Goal: Task Accomplishment & Management: Manage account settings

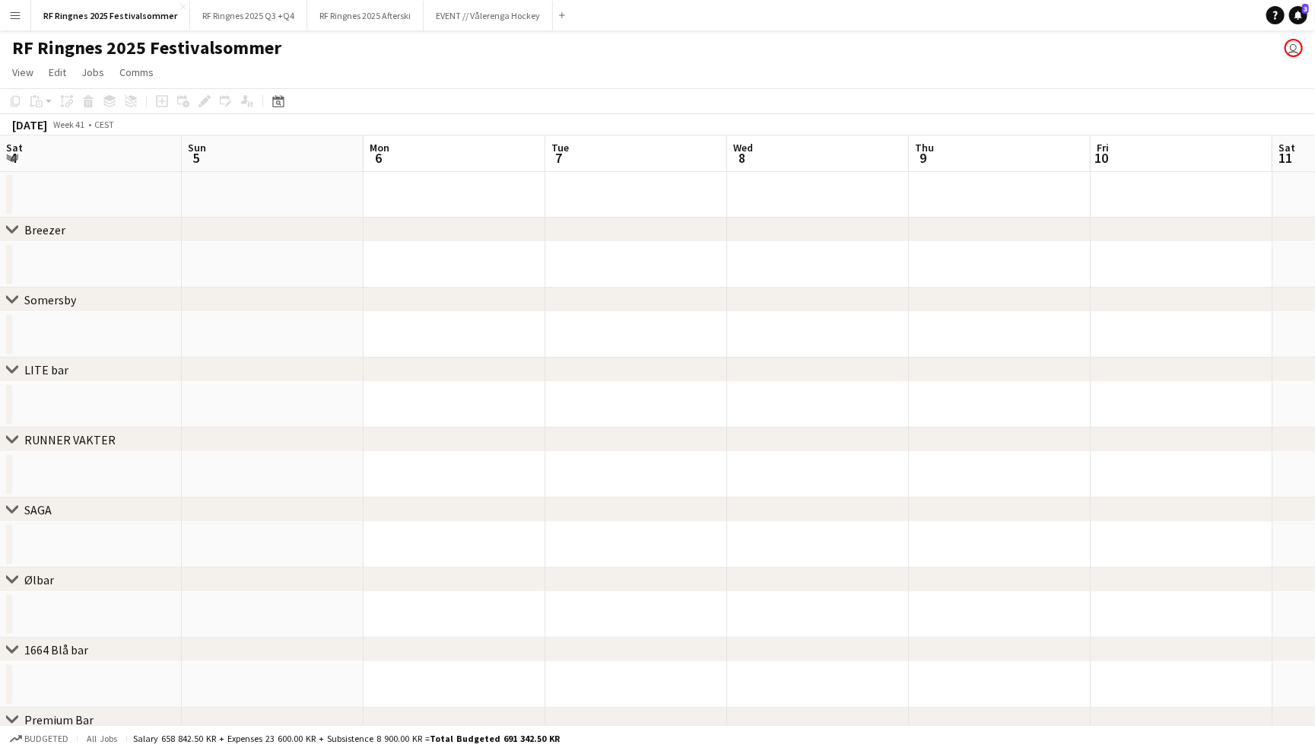
scroll to position [0, 423]
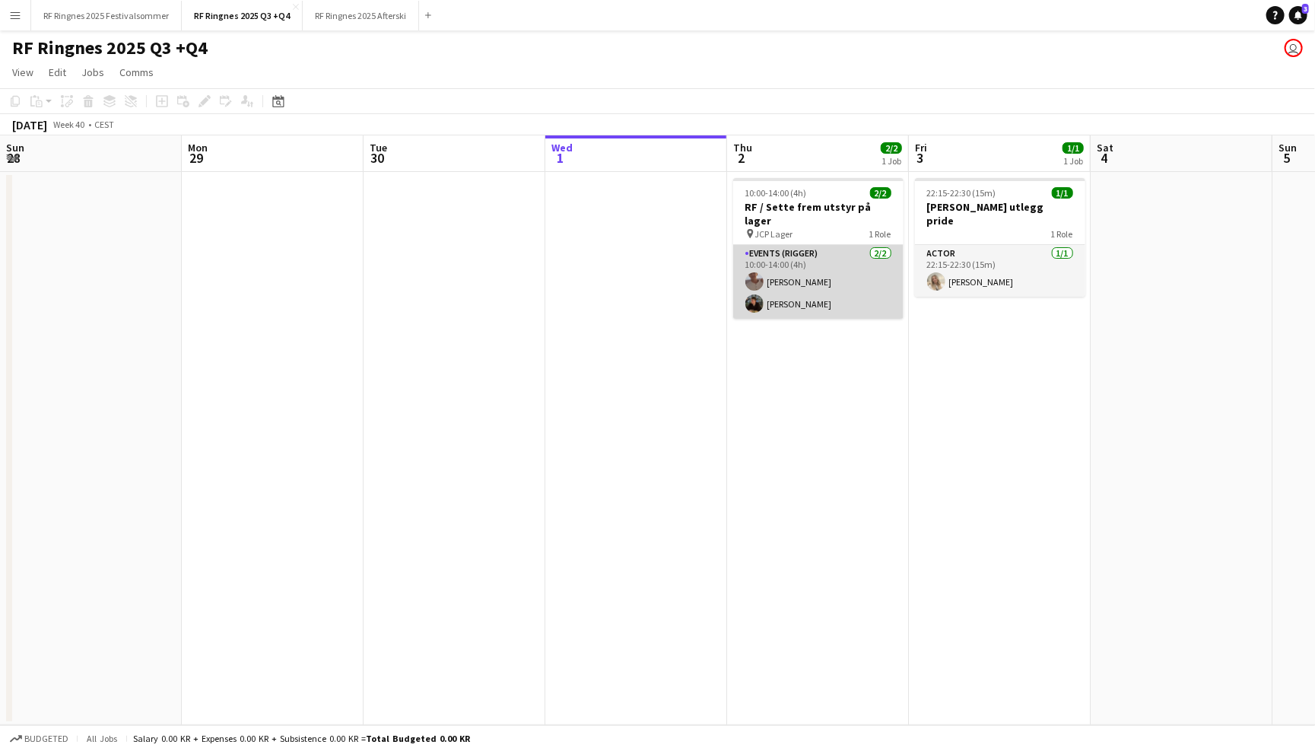
scroll to position [0, 341]
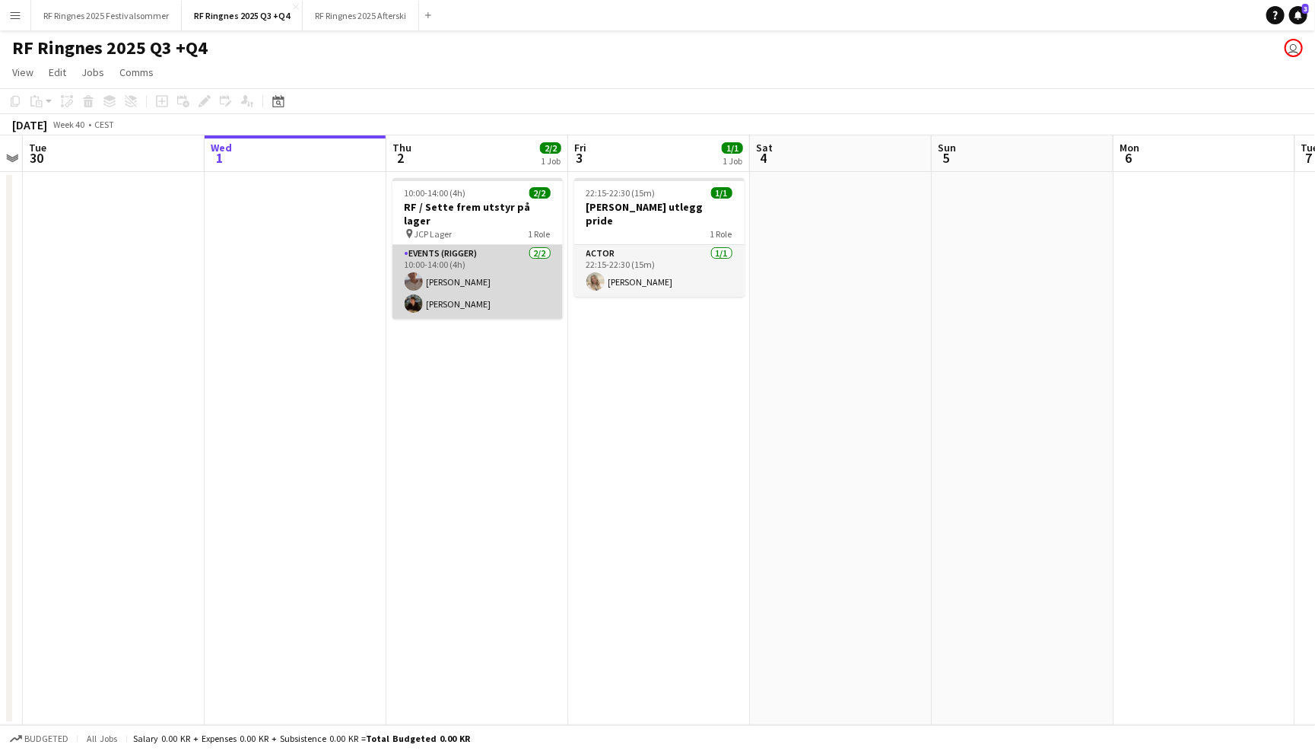
click at [437, 270] on app-card-role "Events (Rigger) 2/2 10:00-14:00 (4h) Charlie Thomassen Mathias Holgersen" at bounding box center [478, 282] width 170 height 74
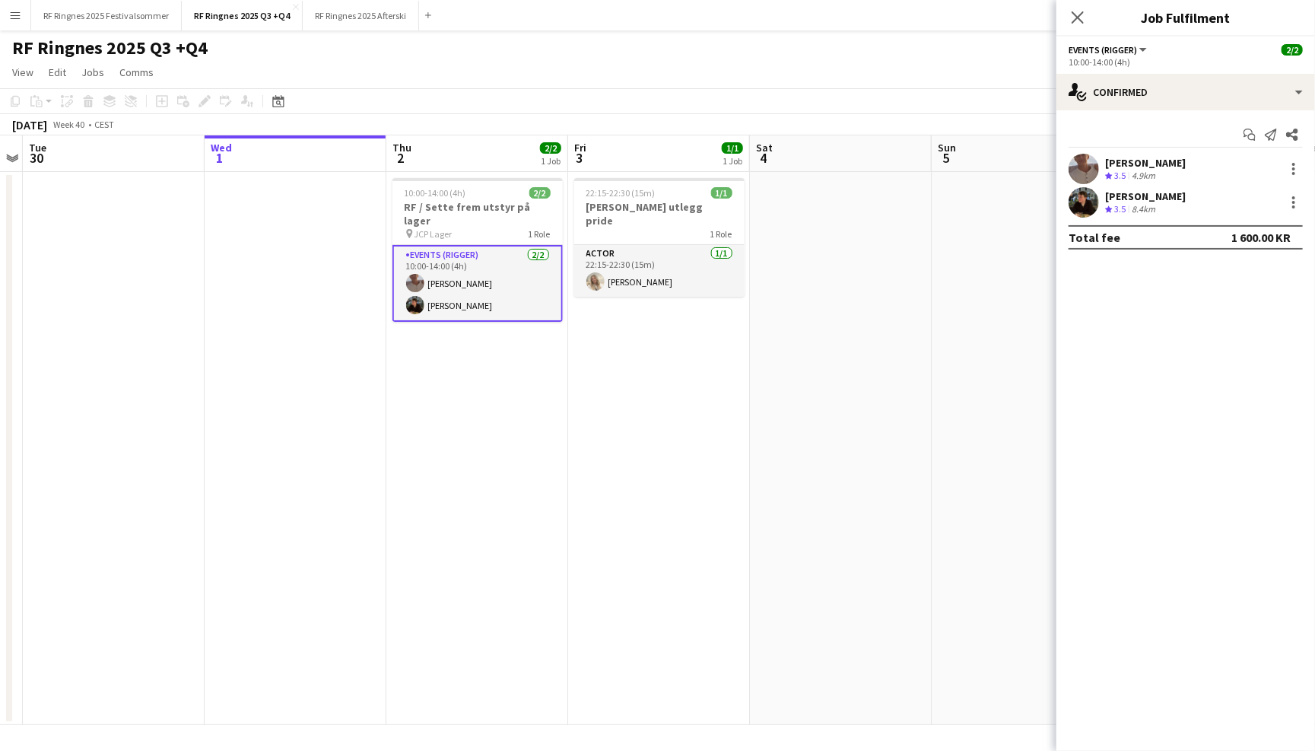
click at [1079, 202] on app-user-avatar at bounding box center [1084, 202] width 30 height 30
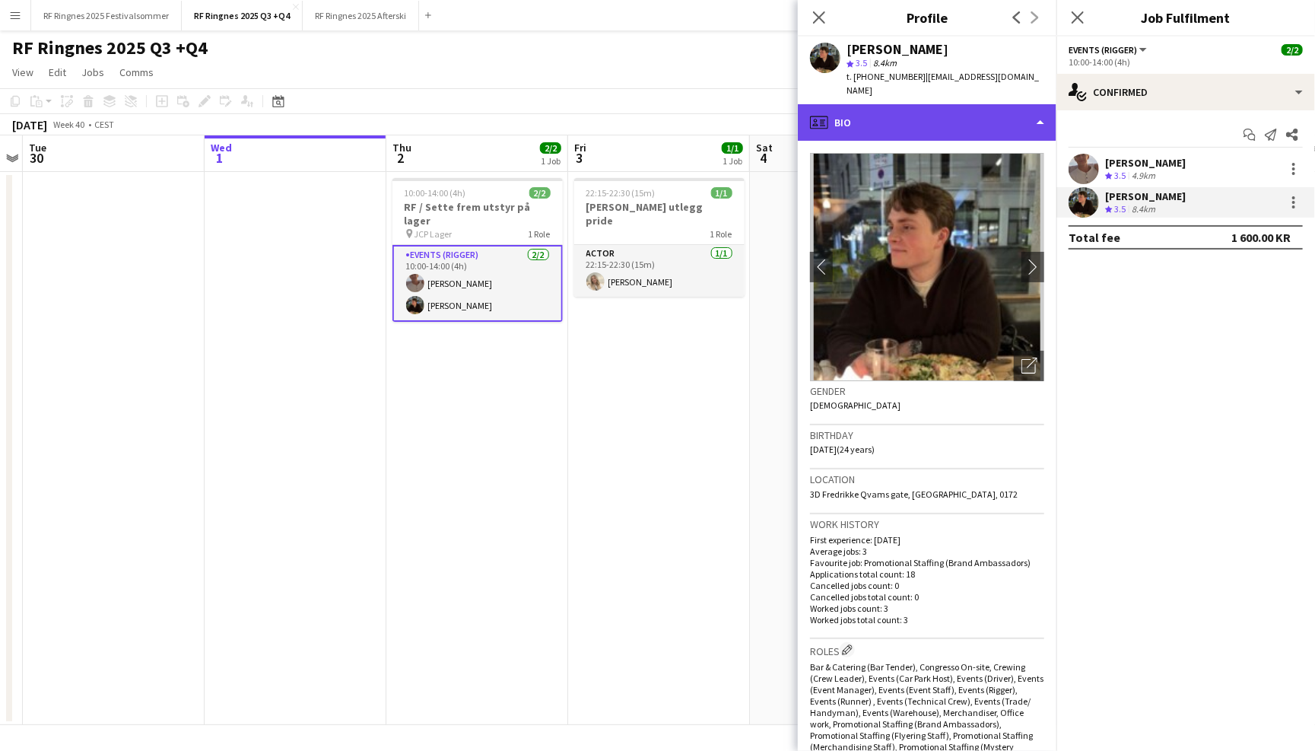
click at [1016, 118] on div "profile Bio" at bounding box center [927, 122] width 259 height 37
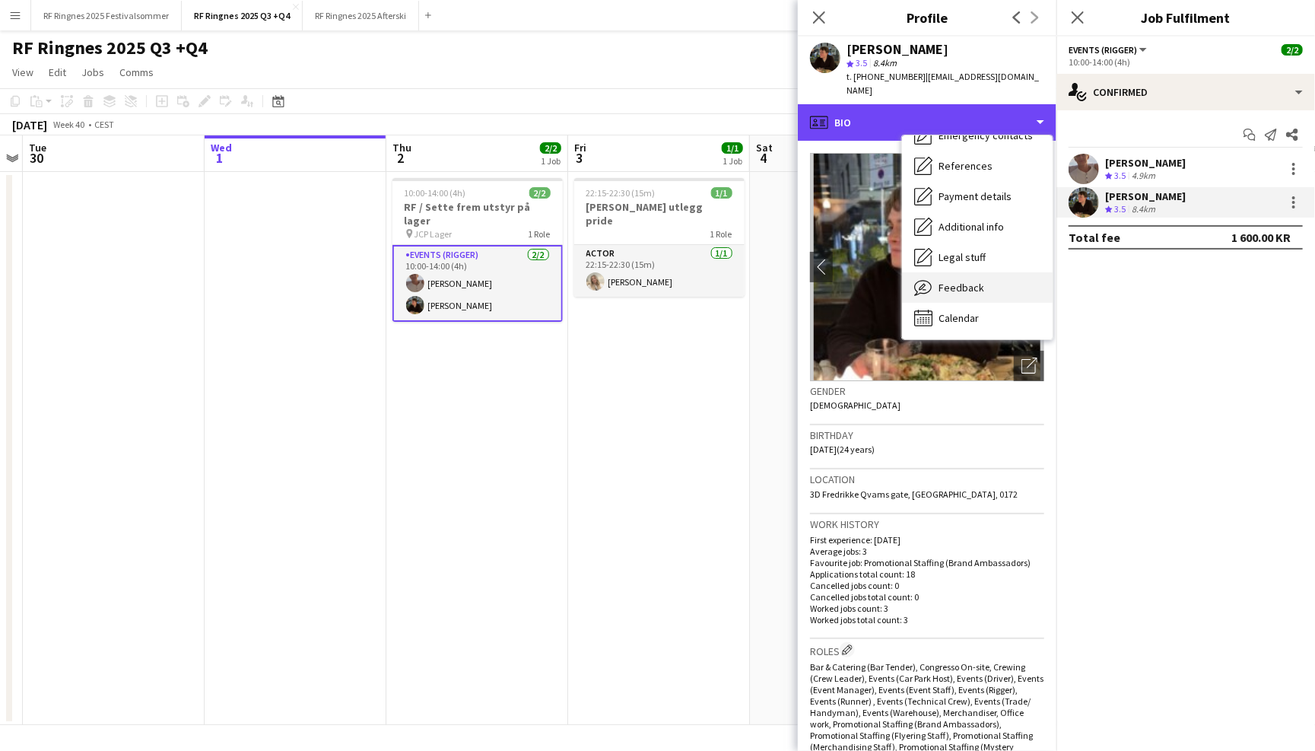
scroll to position [142, 0]
click at [1006, 275] on div "Feedback Feedback" at bounding box center [977, 288] width 151 height 30
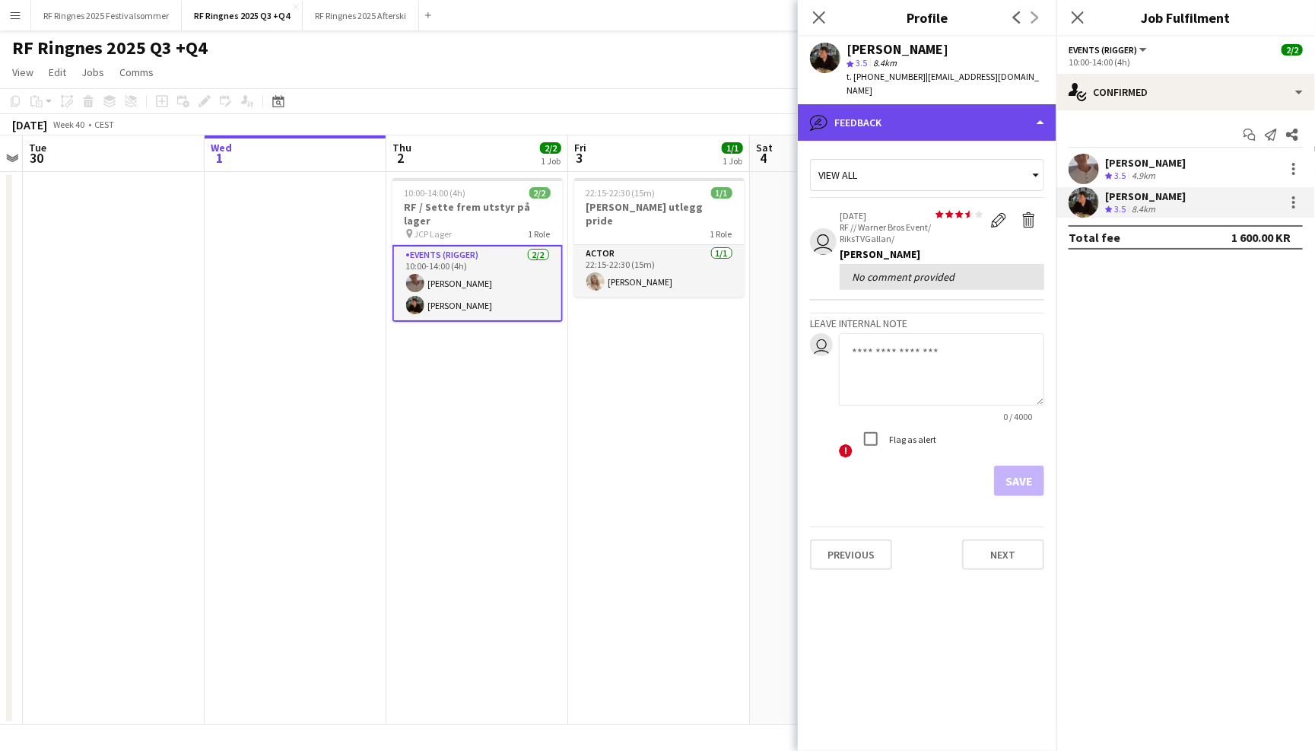
click at [958, 113] on div "bubble-pencil Feedback" at bounding box center [927, 122] width 259 height 37
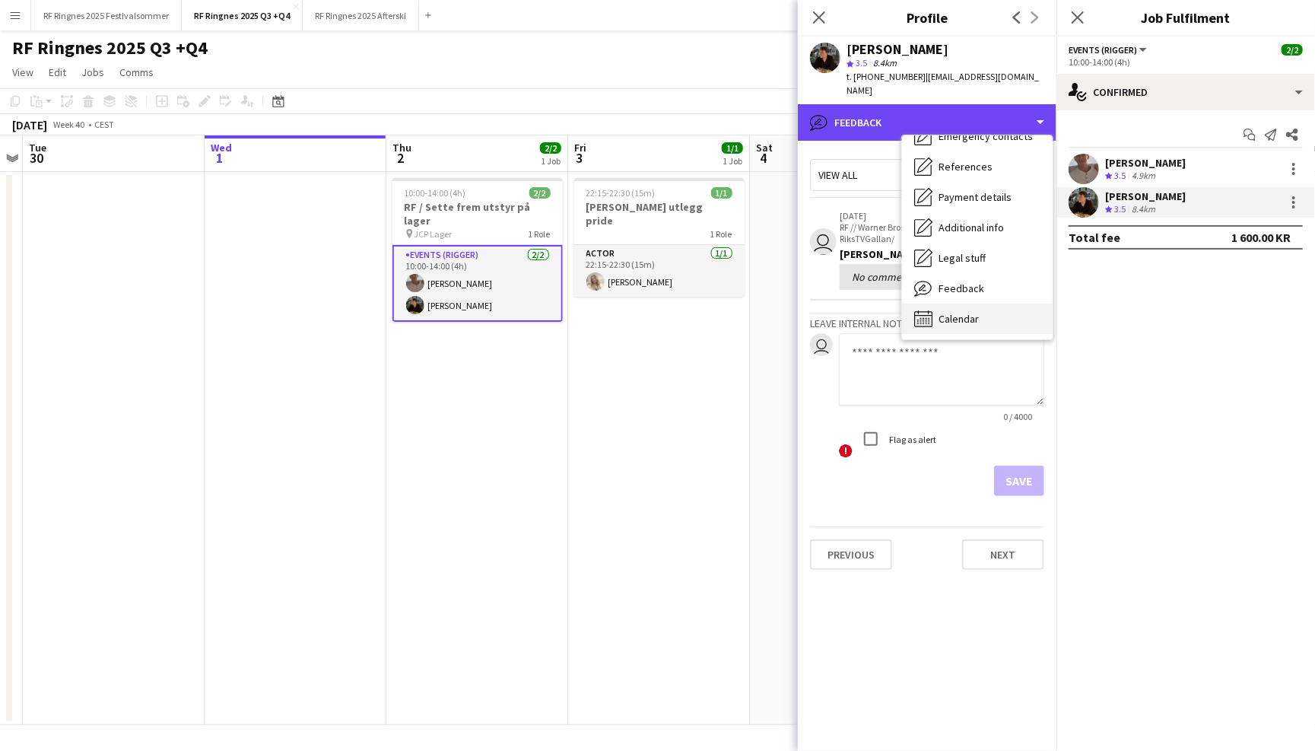
scroll to position [0, 0]
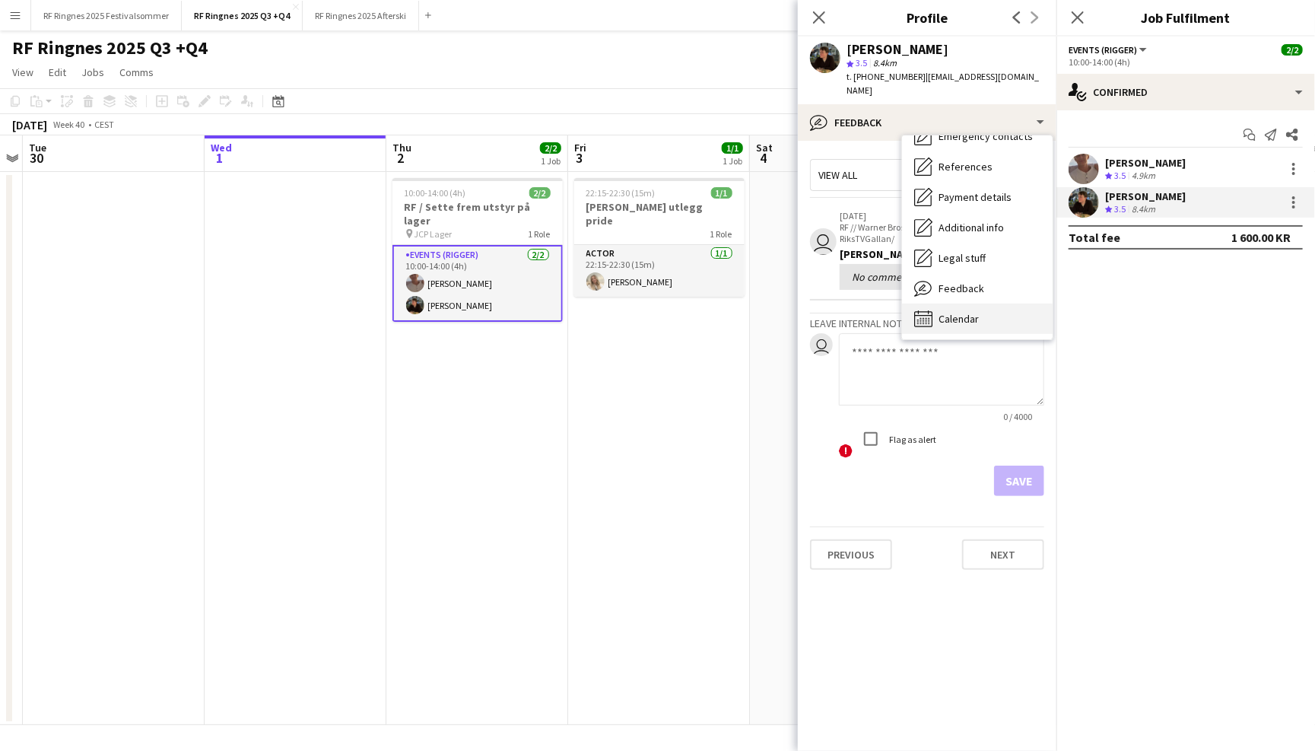
click at [979, 312] on span "Calendar" at bounding box center [959, 319] width 40 height 14
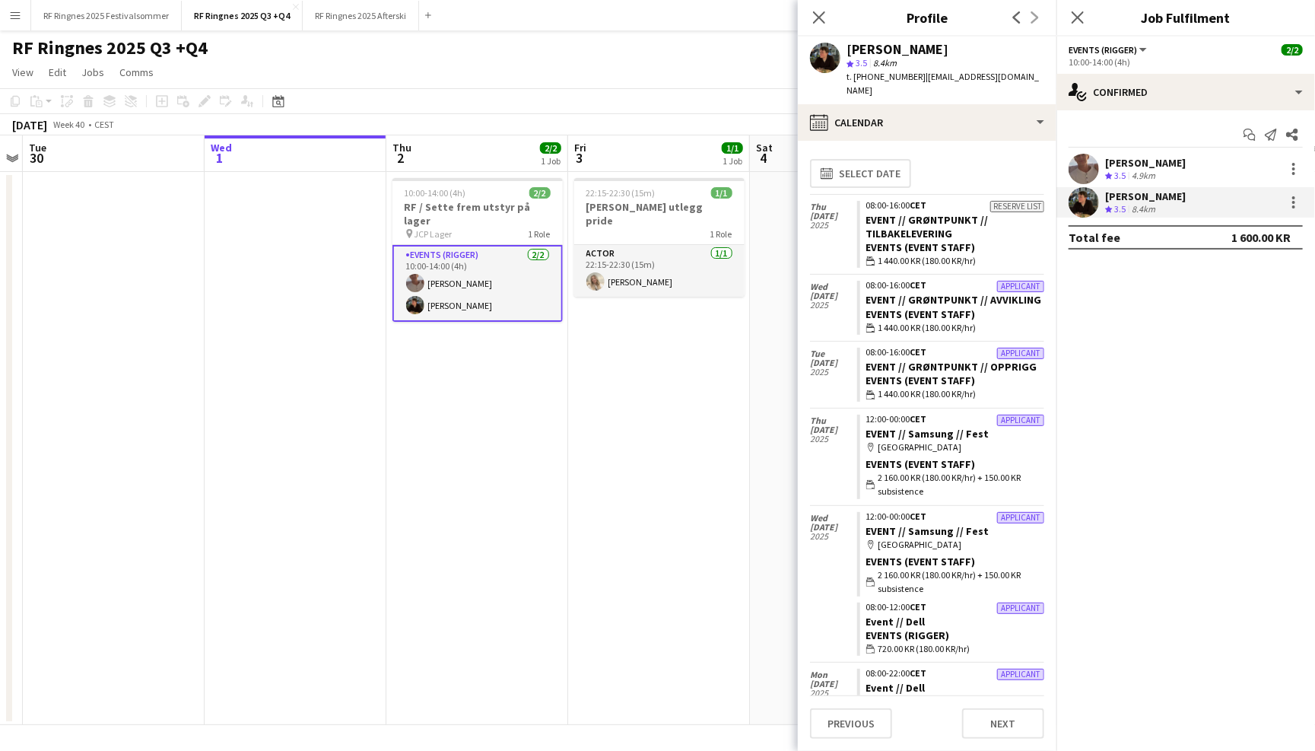
click at [1086, 164] on app-user-avatar at bounding box center [1084, 169] width 30 height 30
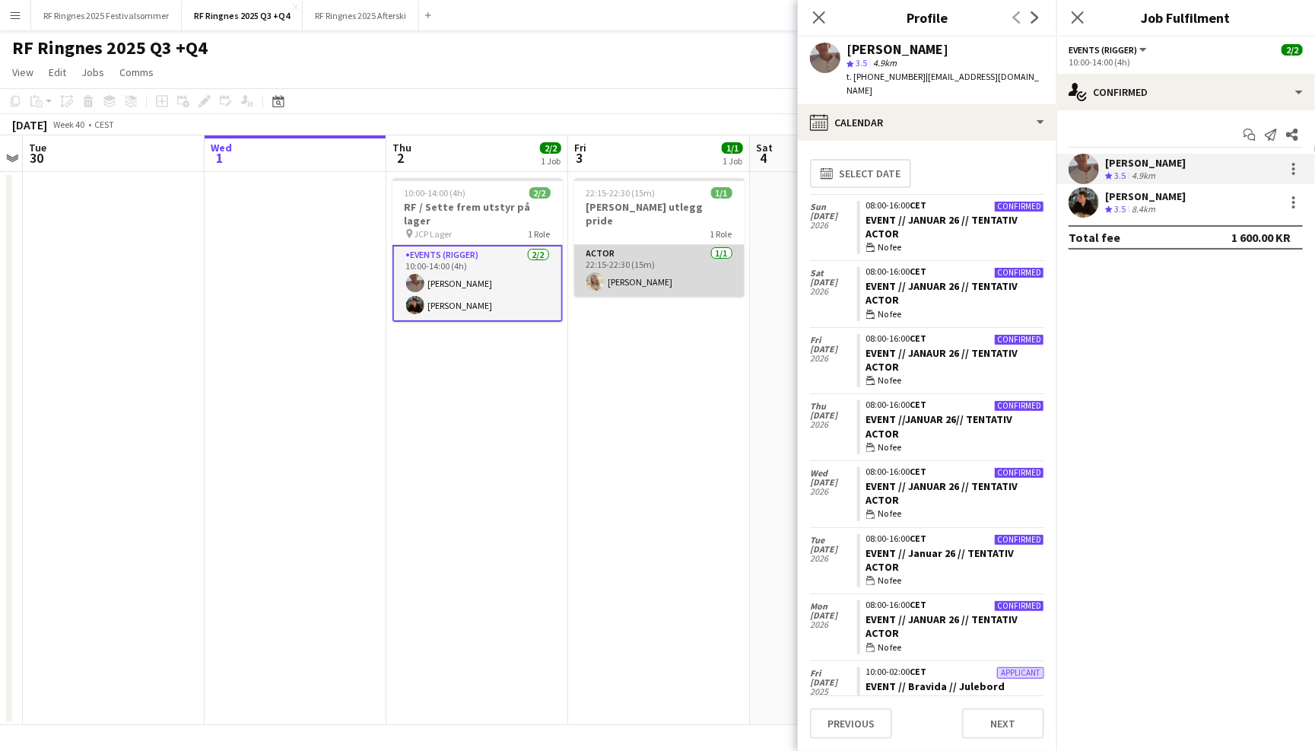
click at [647, 275] on app-card-role "Actor 1/1 22:15-22:30 (15m) Vanessa Riise Naas" at bounding box center [659, 271] width 170 height 52
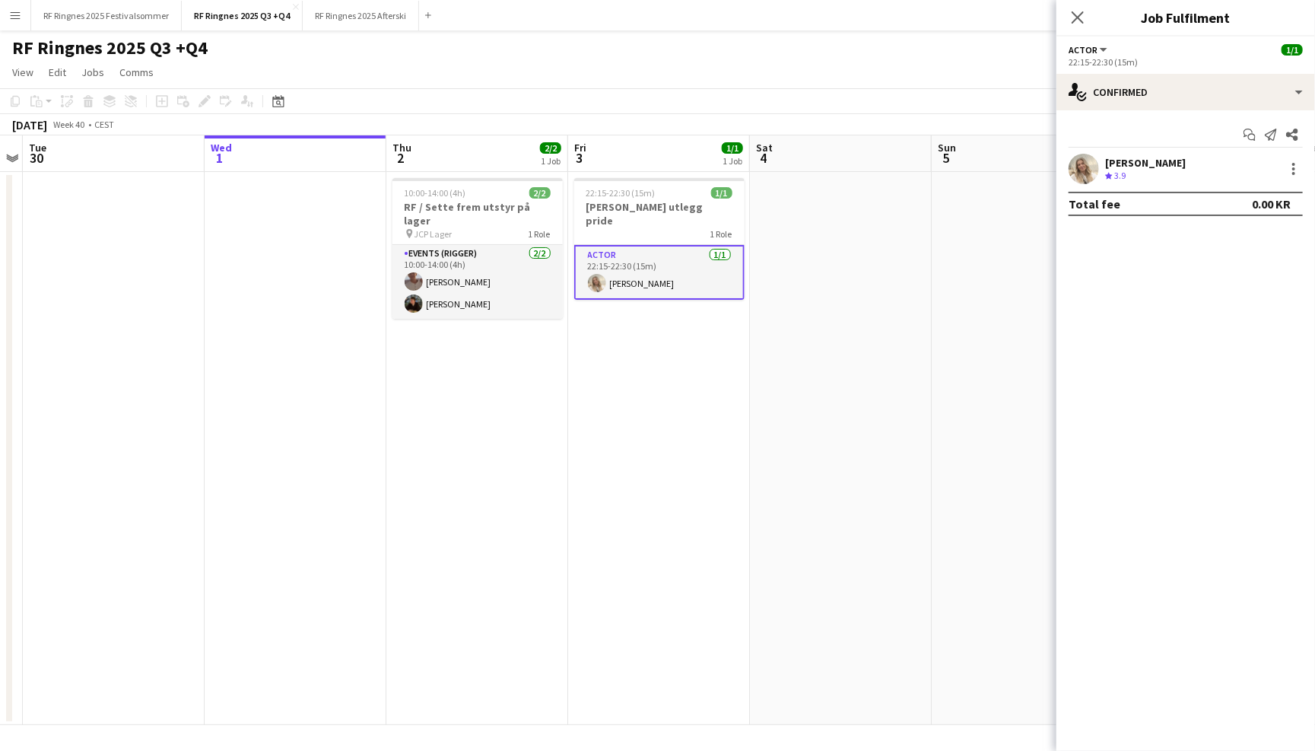
click at [1093, 169] on app-user-avatar at bounding box center [1084, 169] width 30 height 30
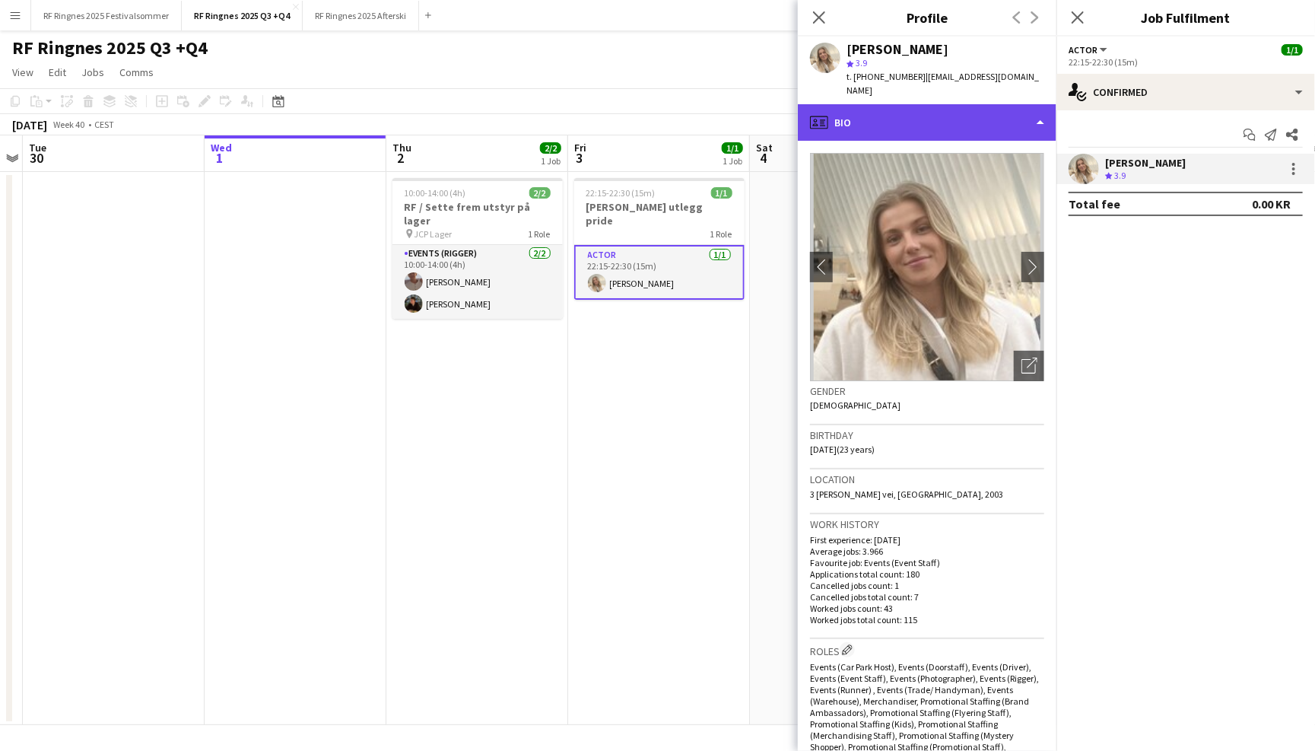
click at [905, 109] on div "profile Bio" at bounding box center [927, 122] width 259 height 37
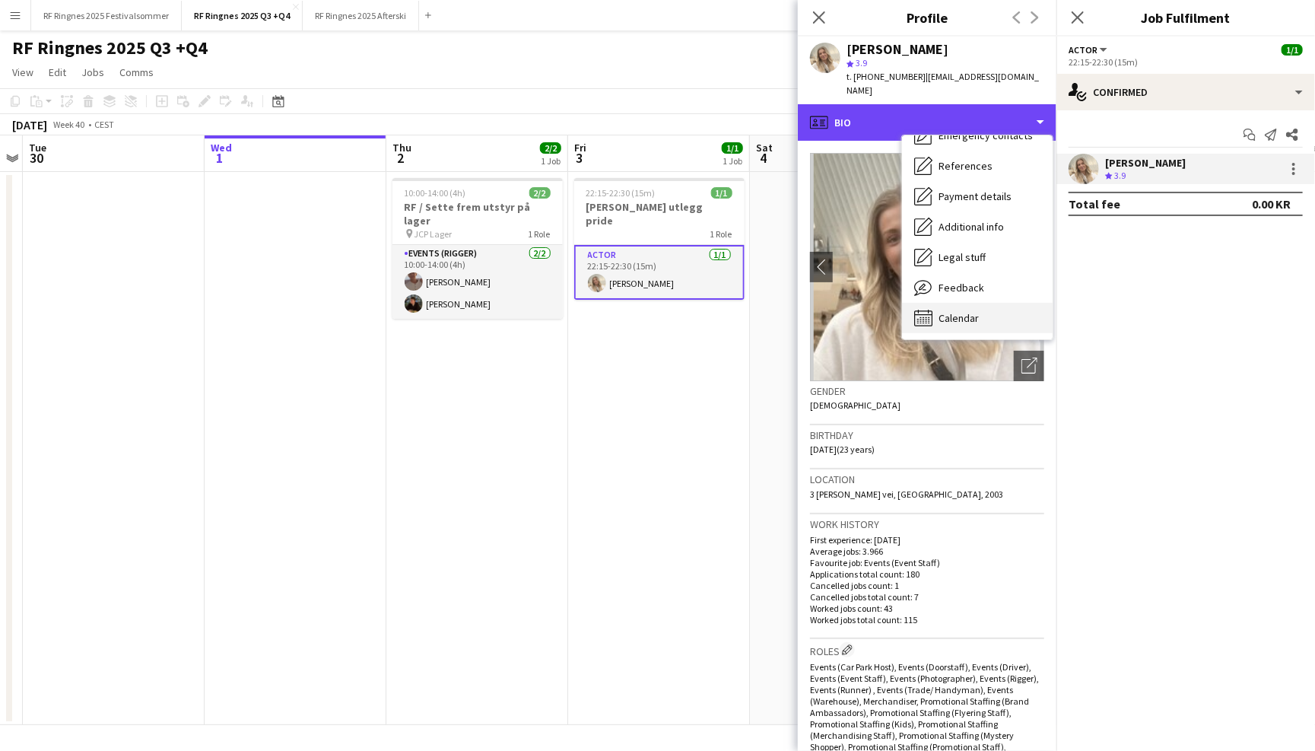
scroll to position [142, 0]
click at [961, 312] on span "Calendar" at bounding box center [959, 319] width 40 height 14
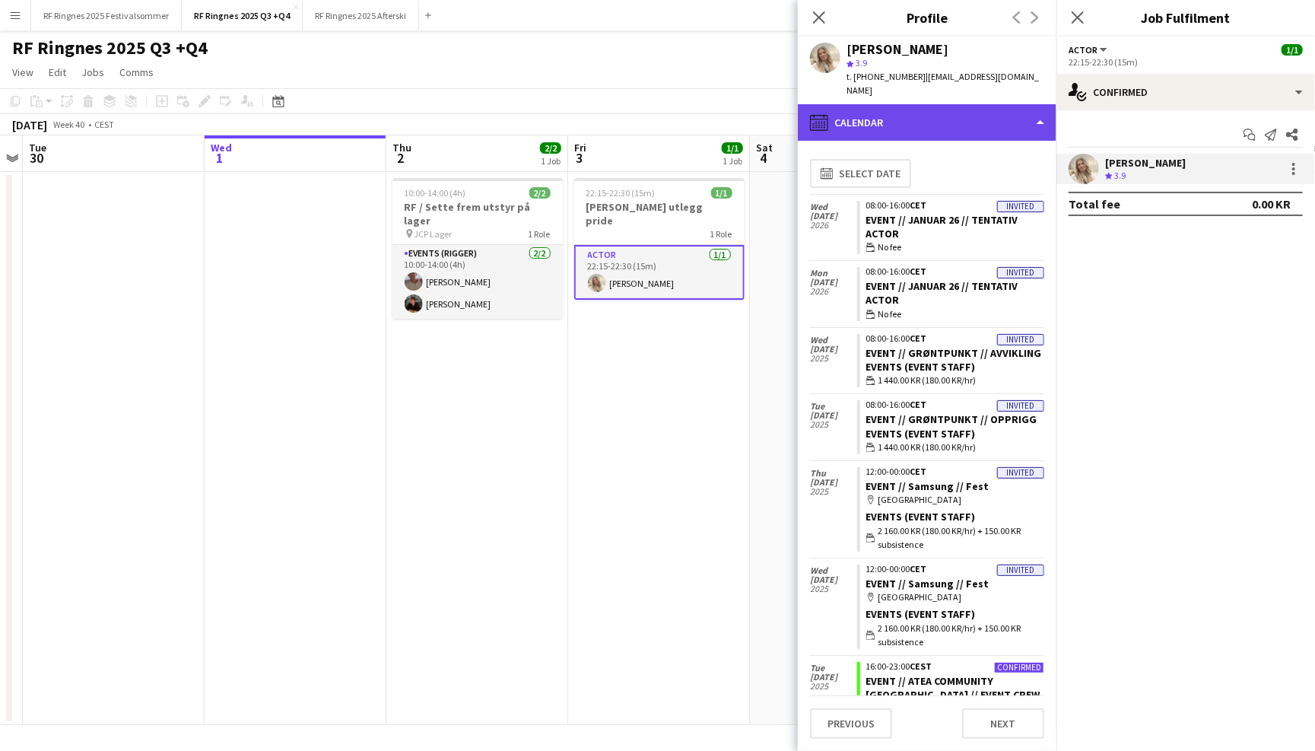
click at [943, 104] on div "calendar-full Calendar" at bounding box center [927, 122] width 259 height 37
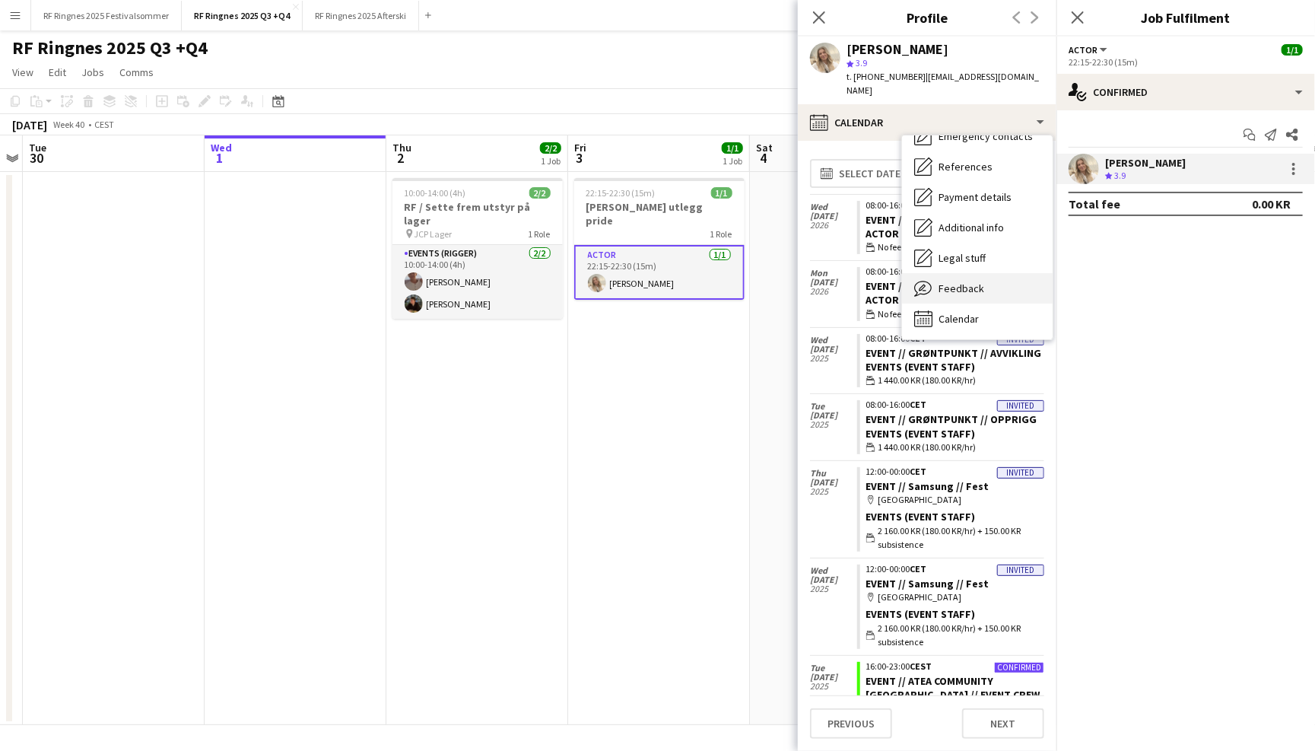
click at [947, 280] on div "Feedback Feedback" at bounding box center [977, 288] width 151 height 30
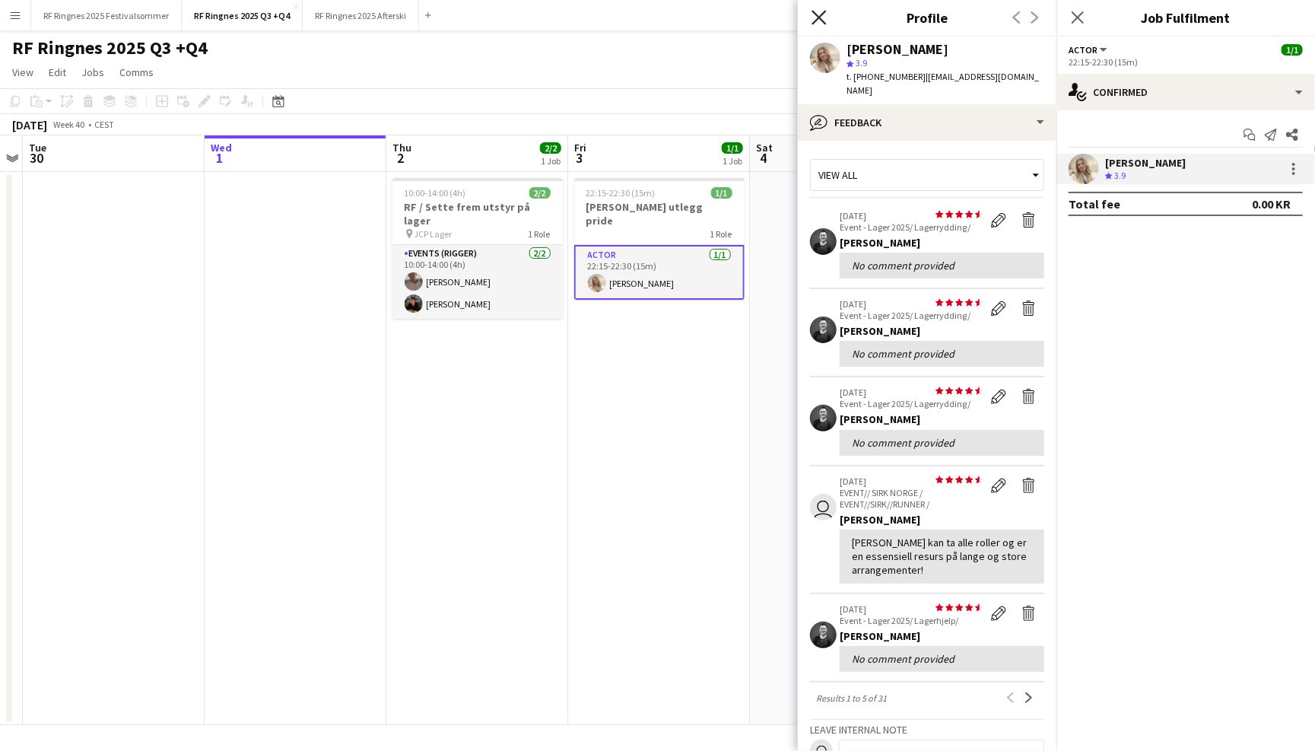
click at [821, 14] on icon at bounding box center [819, 17] width 14 height 14
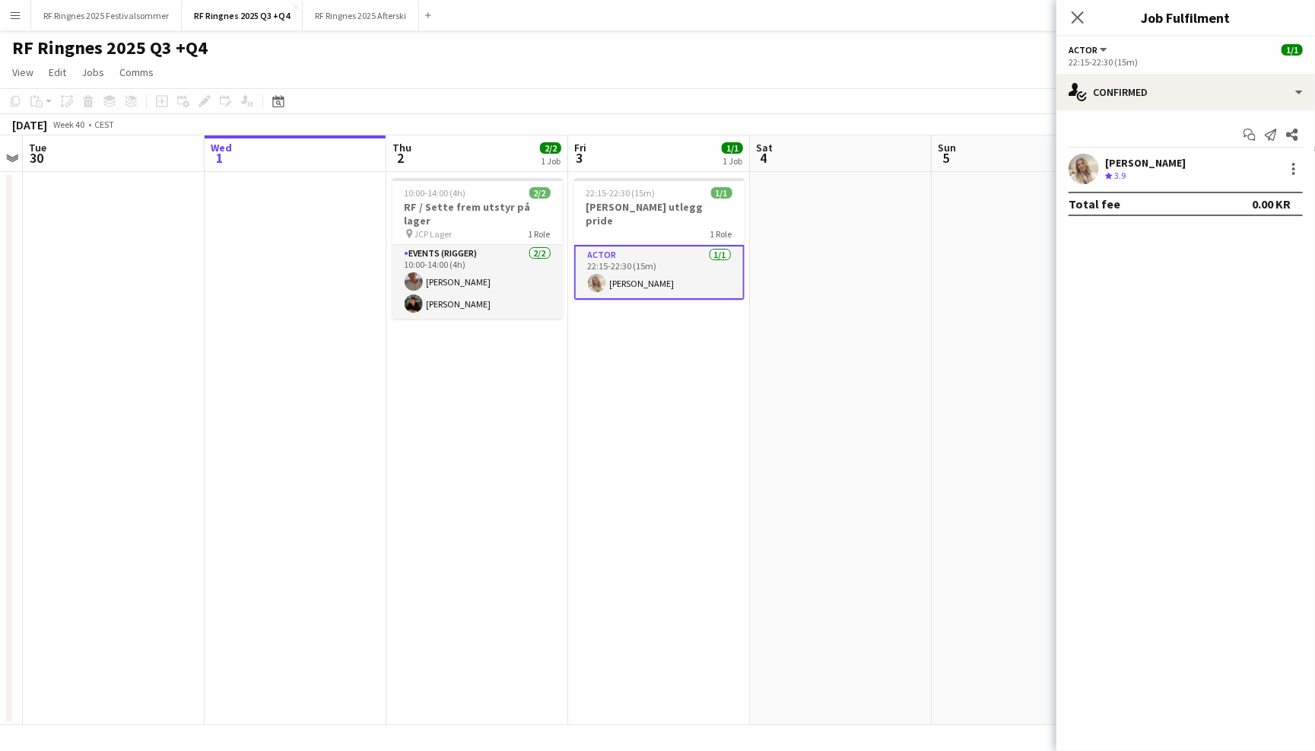
click at [12, 17] on app-icon "Menu" at bounding box center [15, 15] width 12 height 12
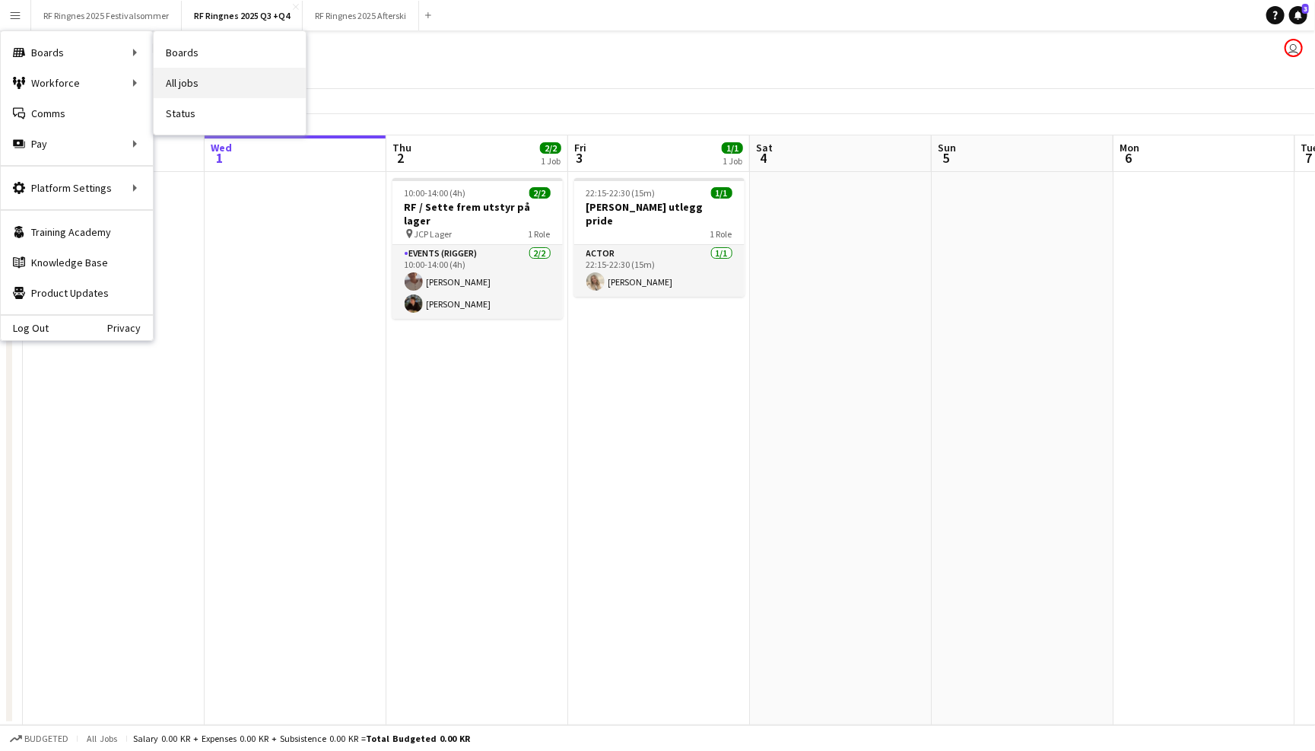
click at [168, 73] on link "All jobs" at bounding box center [230, 83] width 152 height 30
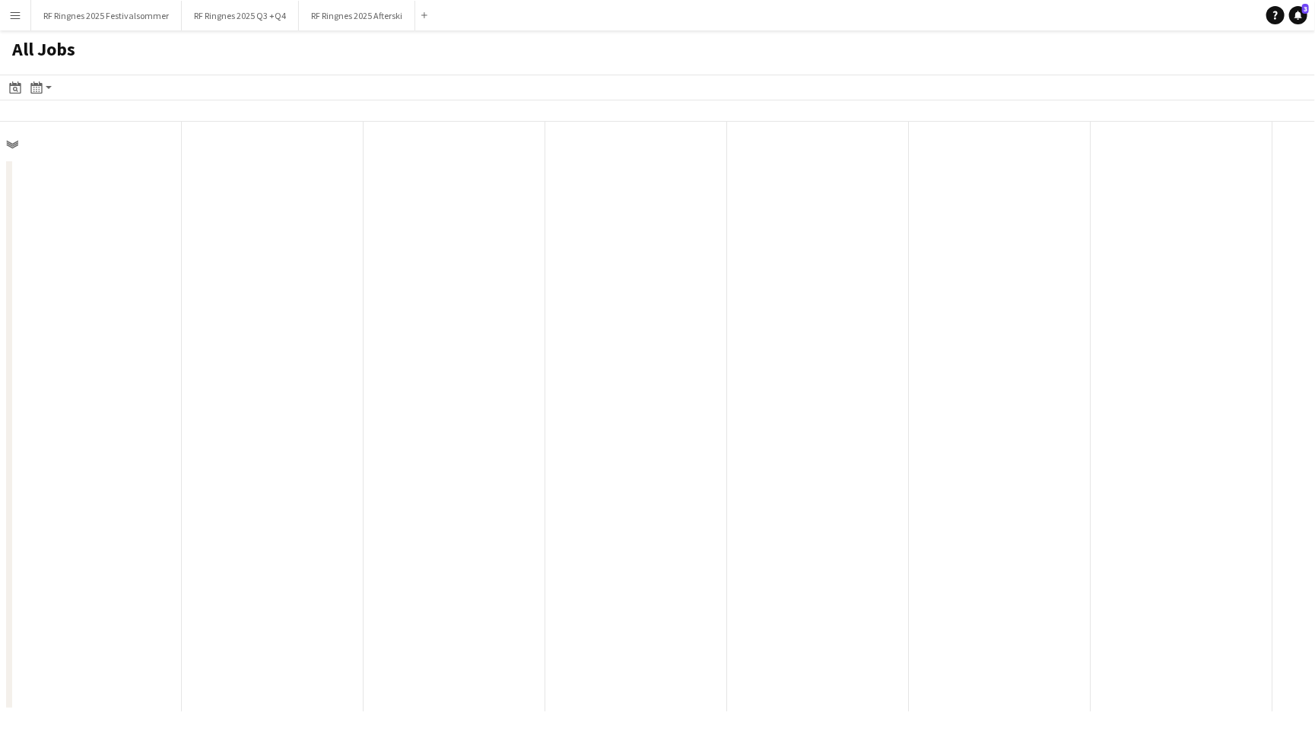
scroll to position [0, 363]
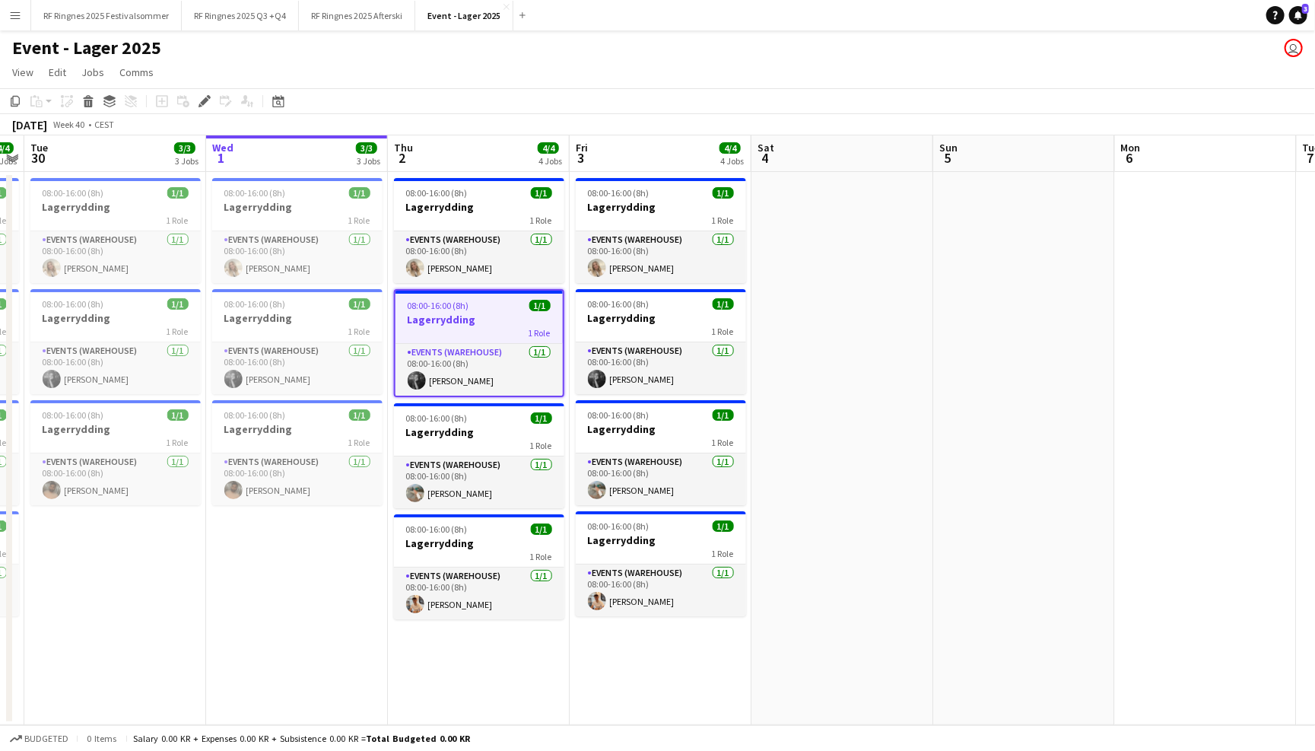
click at [744, 67] on app-page-menu "View Day view expanded Day view collapsed Month view Date picker Jump to [DATE]…" at bounding box center [657, 73] width 1315 height 29
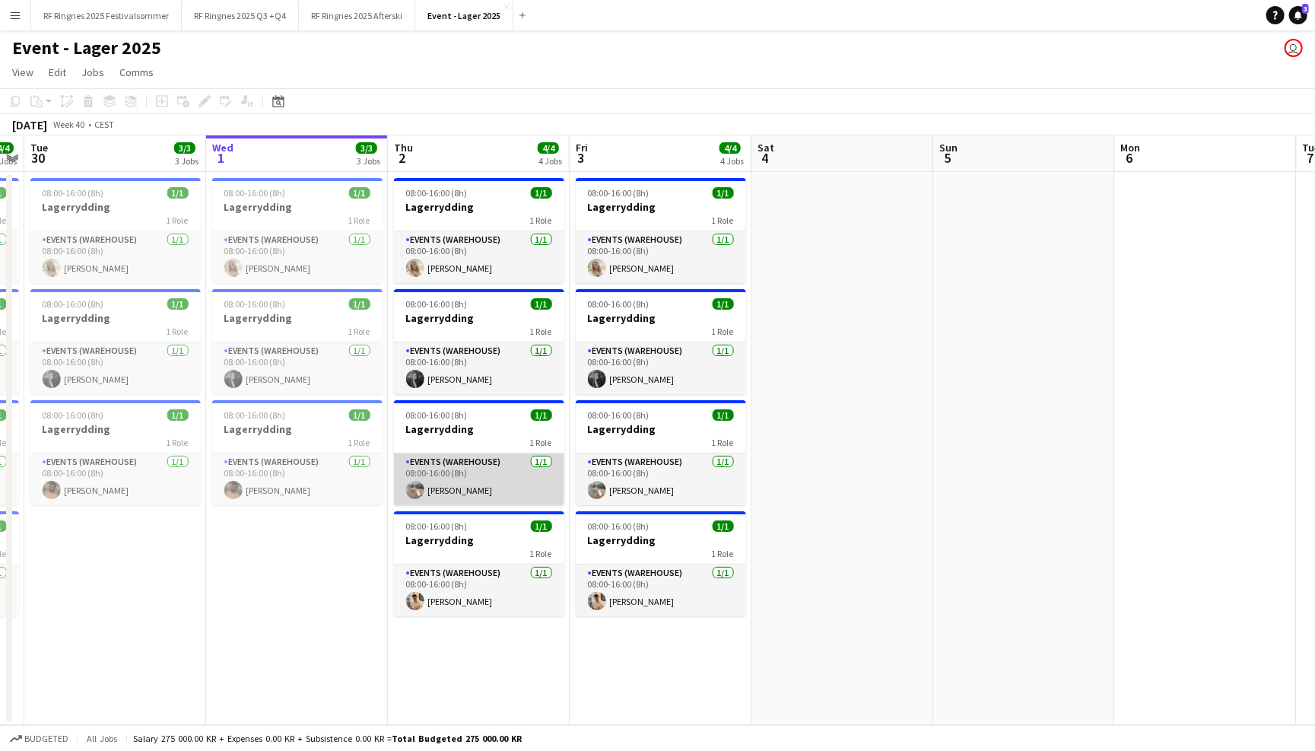
click at [472, 479] on app-card-role "Events (Warehouse) 1/1 08:00-16:00 (8h) Thea Svendsen" at bounding box center [479, 479] width 170 height 52
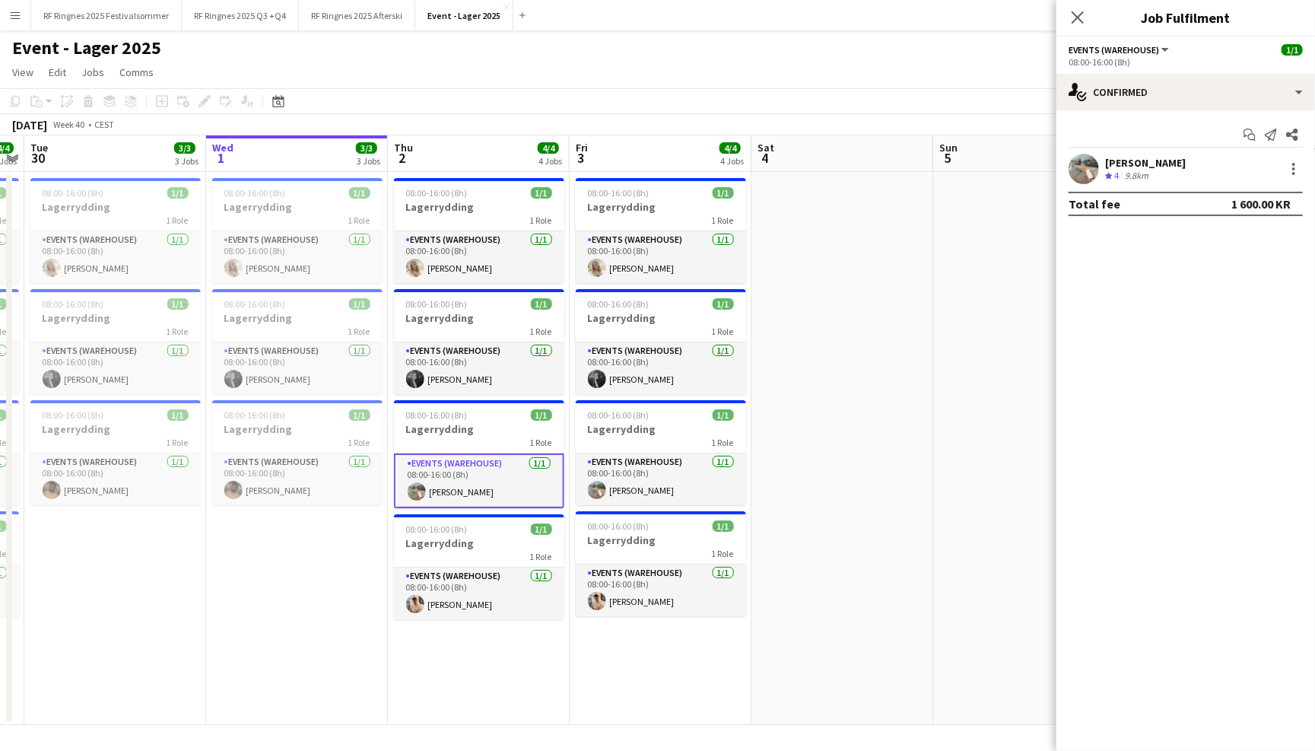
click at [1091, 154] on app-user-avatar at bounding box center [1084, 169] width 30 height 30
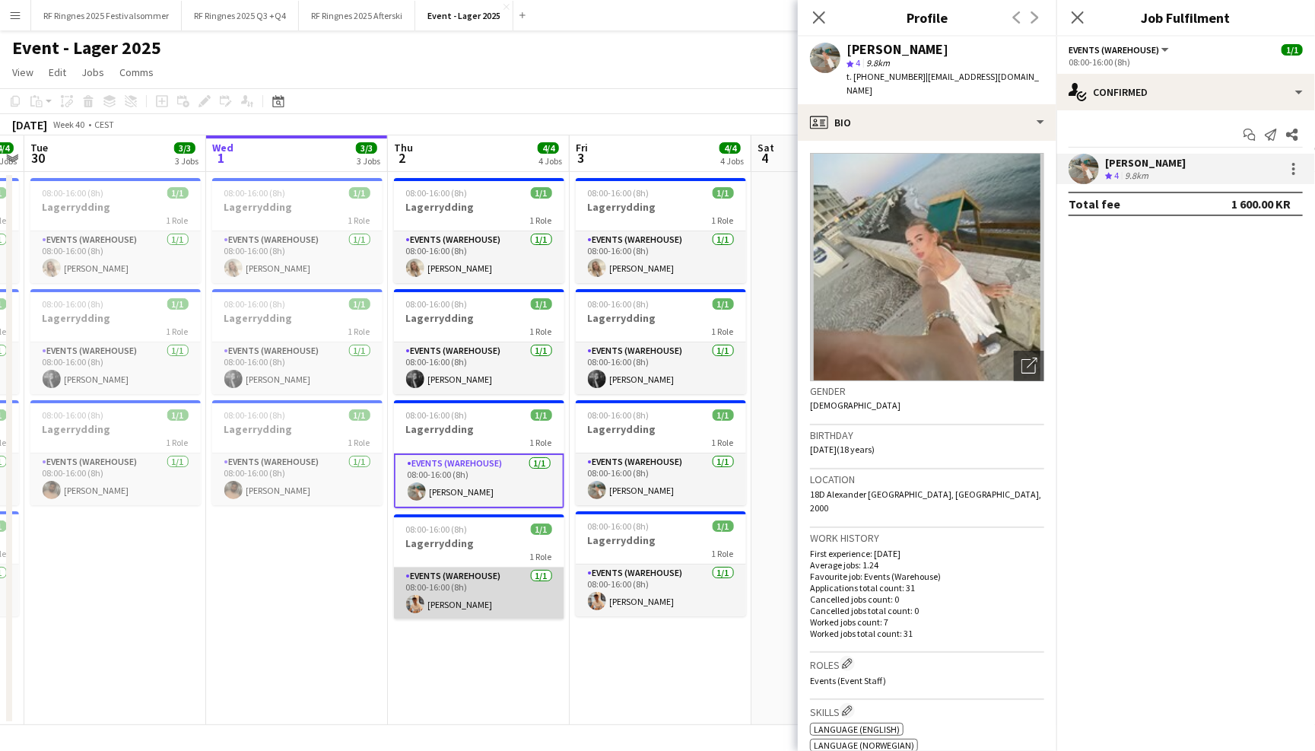
click at [458, 602] on app-card-role "Events (Warehouse) 1/1 08:00-16:00 (8h) Alban Idrizi" at bounding box center [479, 594] width 170 height 52
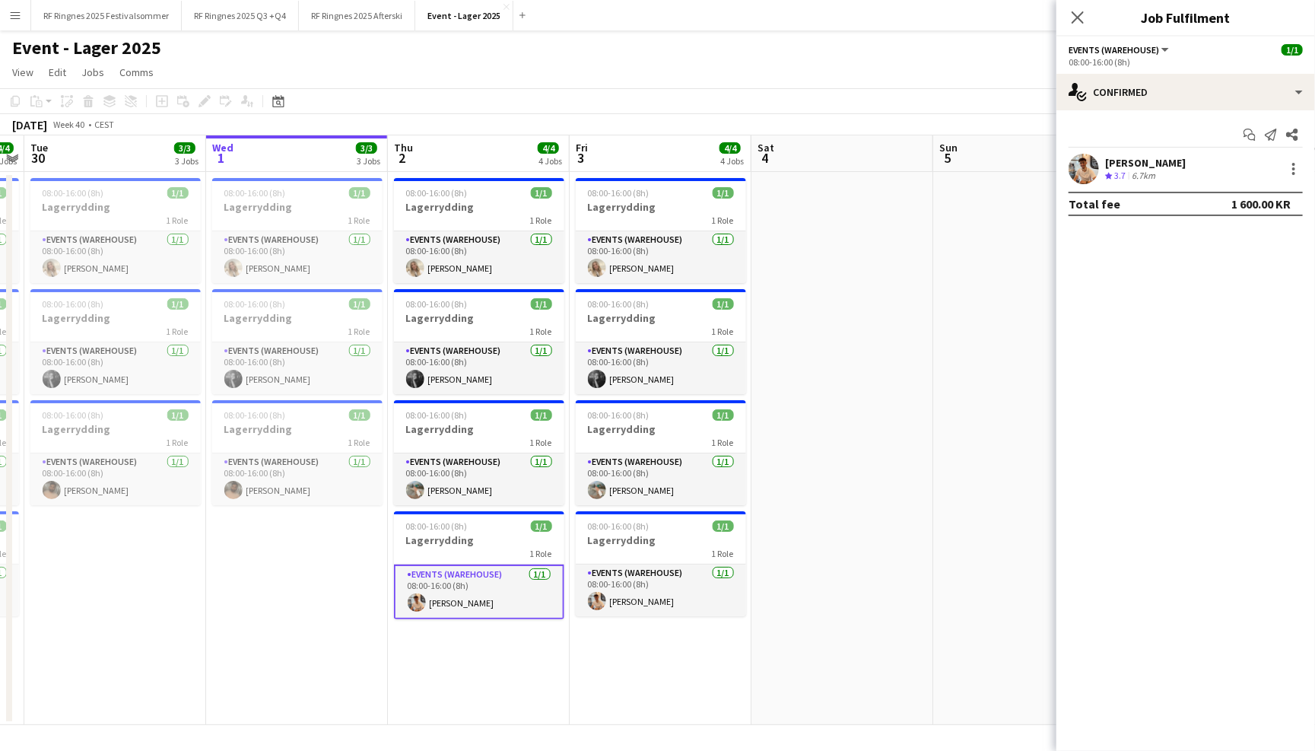
click at [1076, 158] on app-user-avatar at bounding box center [1084, 169] width 30 height 30
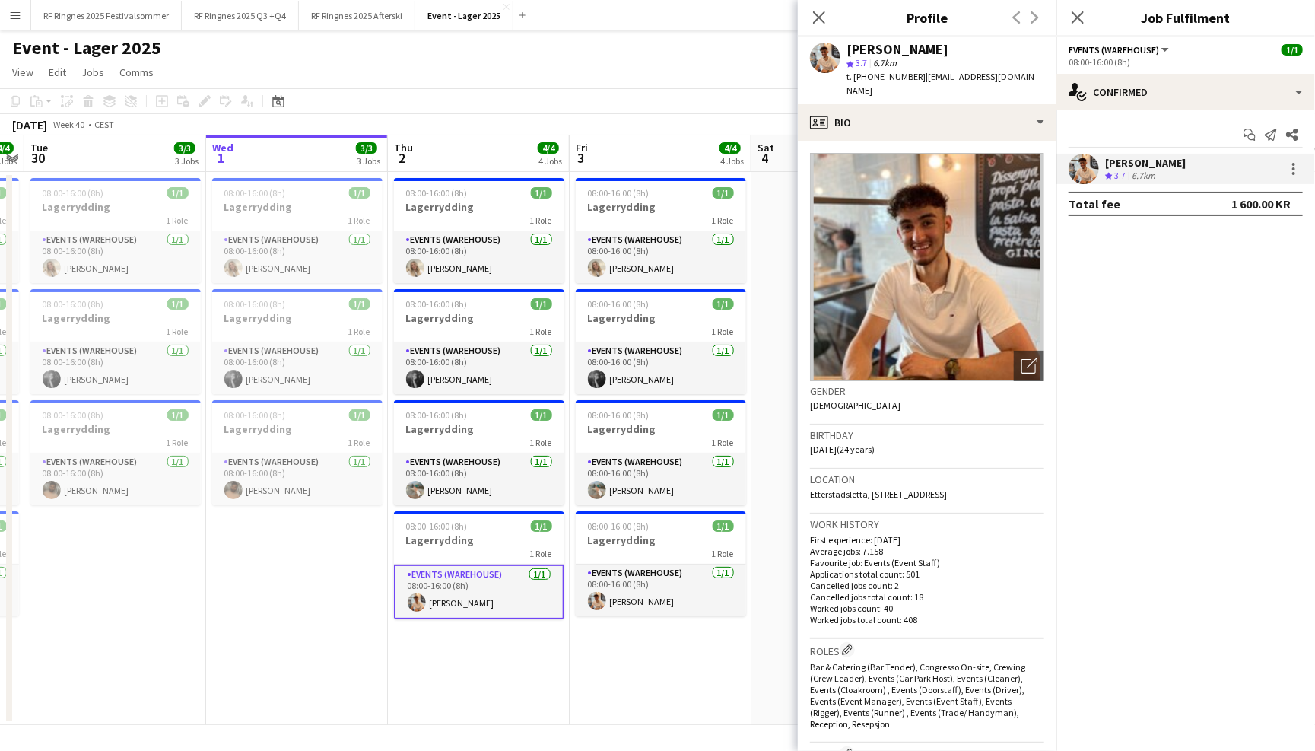
click at [697, 59] on app-page-menu "View Day view expanded Day view collapsed Month view Date picker Jump to [DATE]…" at bounding box center [657, 73] width 1315 height 29
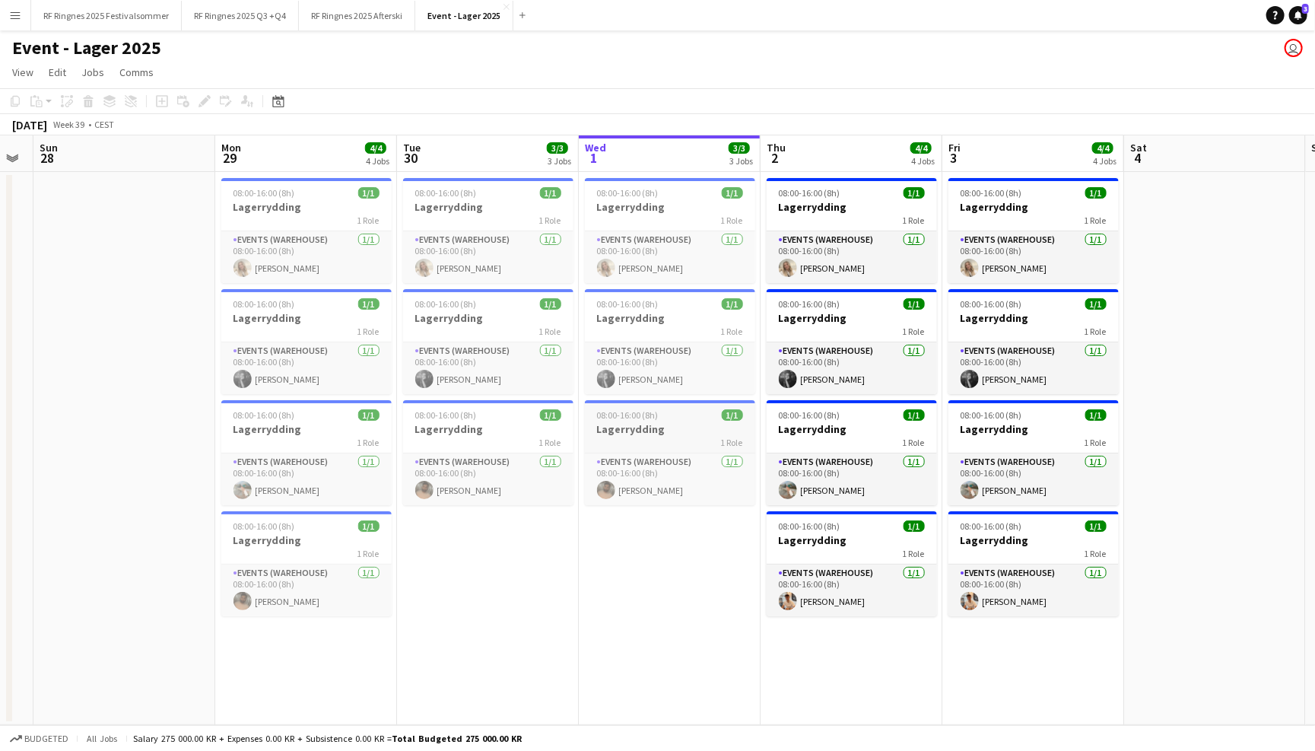
scroll to position [0, 335]
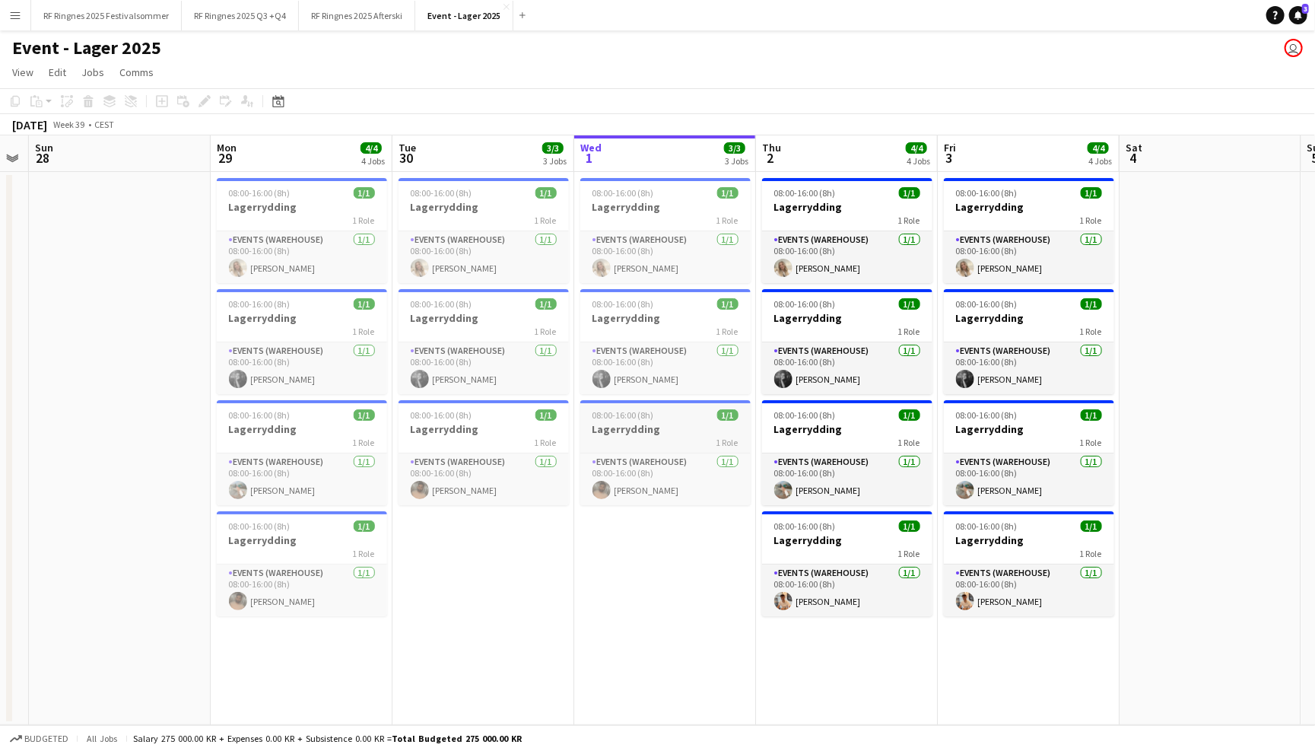
click at [684, 429] on h3 "Lagerrydding" at bounding box center [665, 429] width 170 height 14
click at [207, 103] on icon "Edit" at bounding box center [205, 101] width 12 height 12
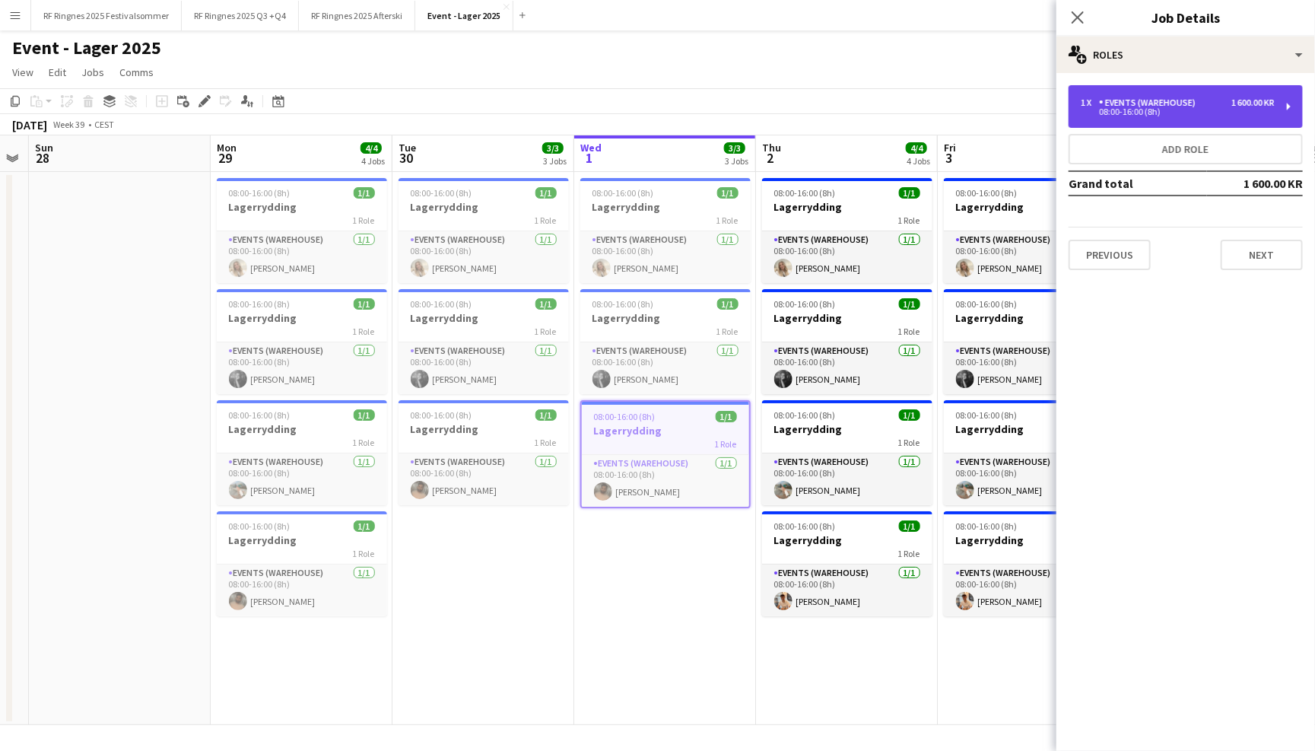
click at [1114, 106] on div "Events (Warehouse)" at bounding box center [1150, 102] width 103 height 11
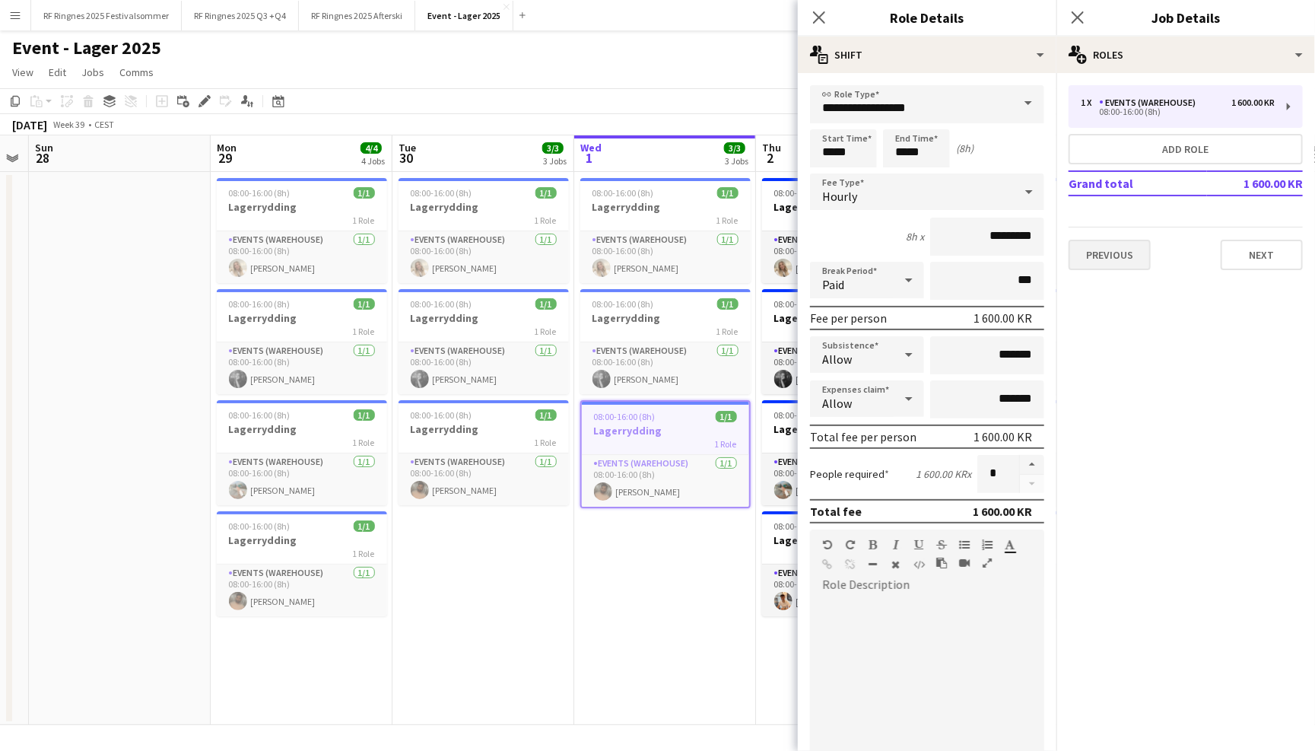
click at [1102, 251] on button "Previous" at bounding box center [1110, 255] width 82 height 30
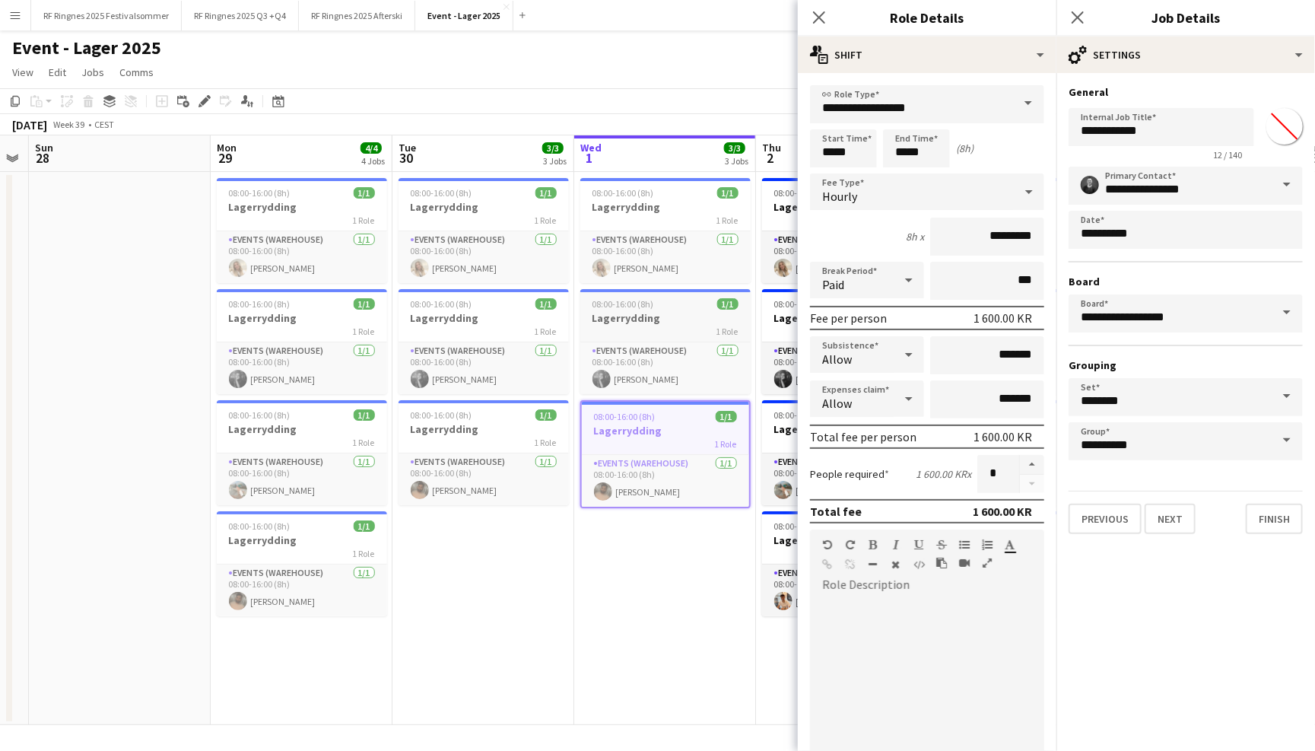
click at [646, 339] on app-job-card "08:00-16:00 (8h) 1/1 Lagerrydding 1 Role Events (Warehouse) 1/1 08:00-16:00 (8h…" at bounding box center [665, 341] width 170 height 105
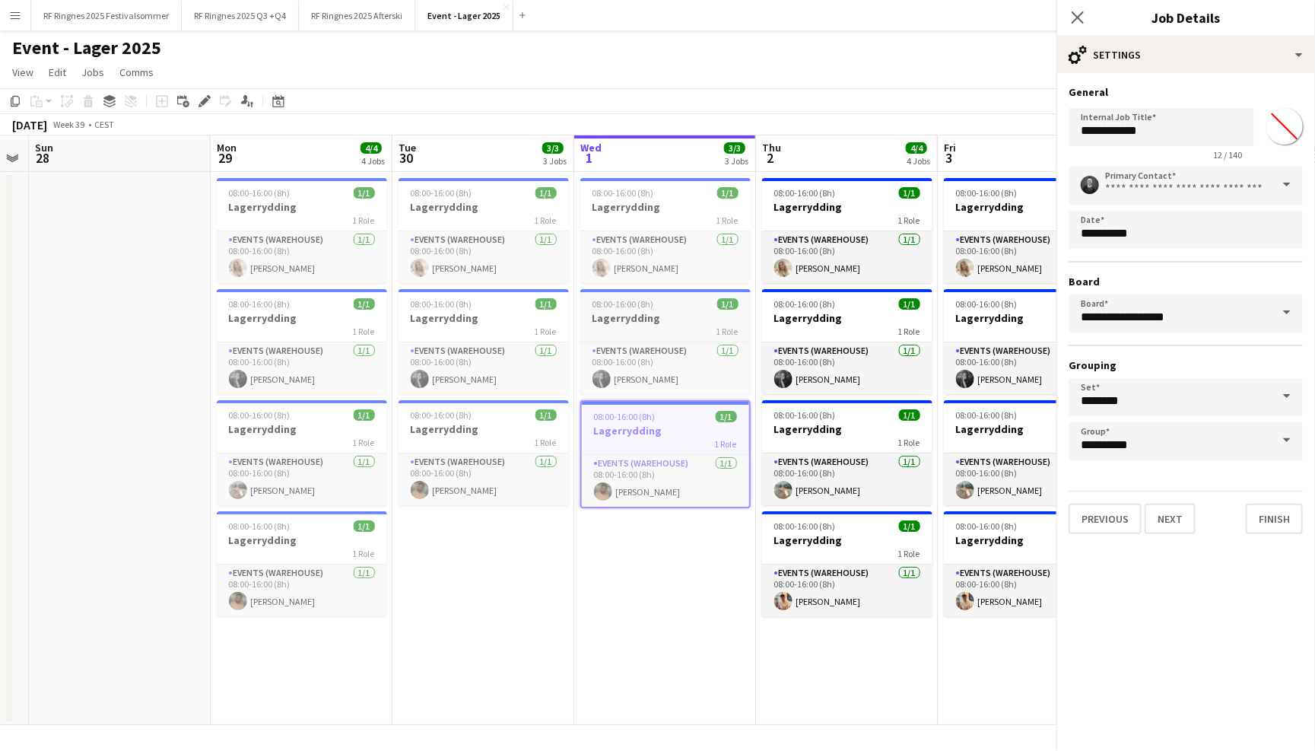
type input "*******"
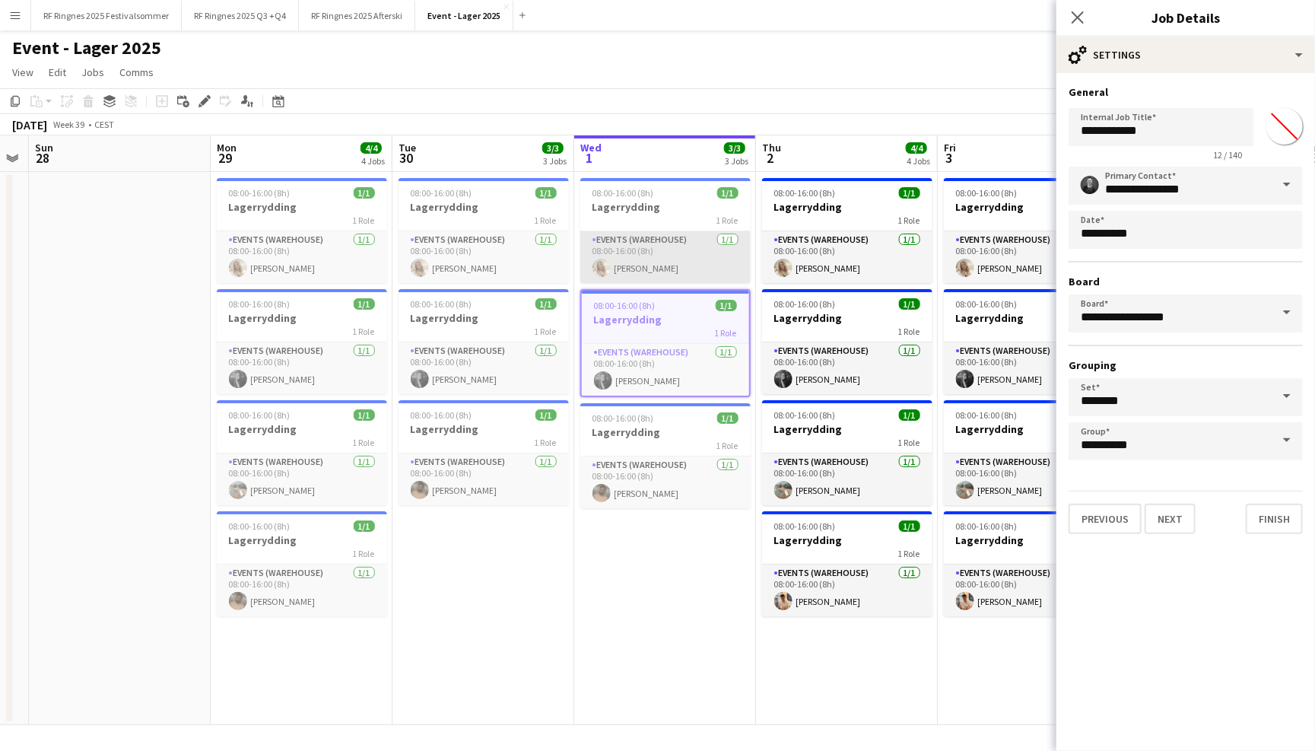
click at [655, 246] on app-card-role "Events (Warehouse) 1/1 08:00-16:00 (8h) Vanessa Riise Naas" at bounding box center [665, 257] width 170 height 52
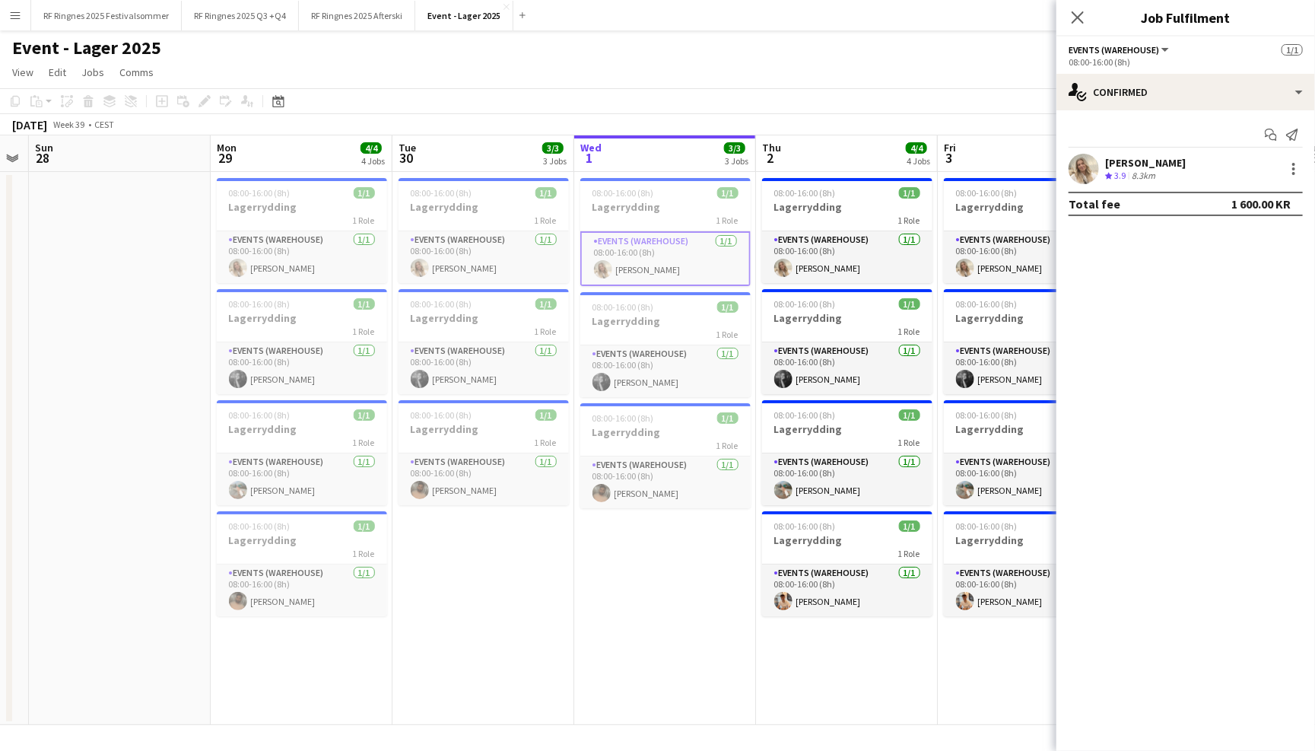
click at [677, 79] on app-page-menu "View Day view expanded Day view collapsed Month view Date picker Jump to [DATE]…" at bounding box center [657, 73] width 1315 height 29
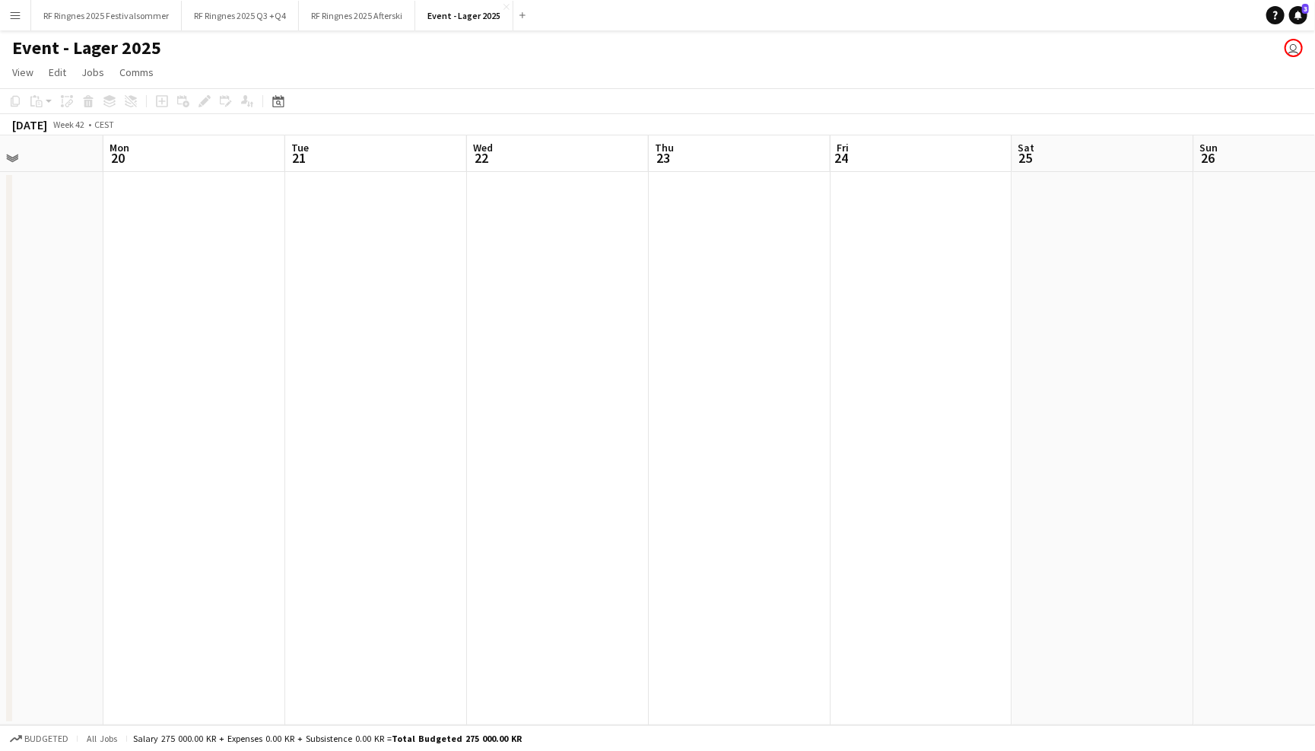
scroll to position [0, 670]
click at [2, 13] on button "Menu" at bounding box center [15, 15] width 30 height 30
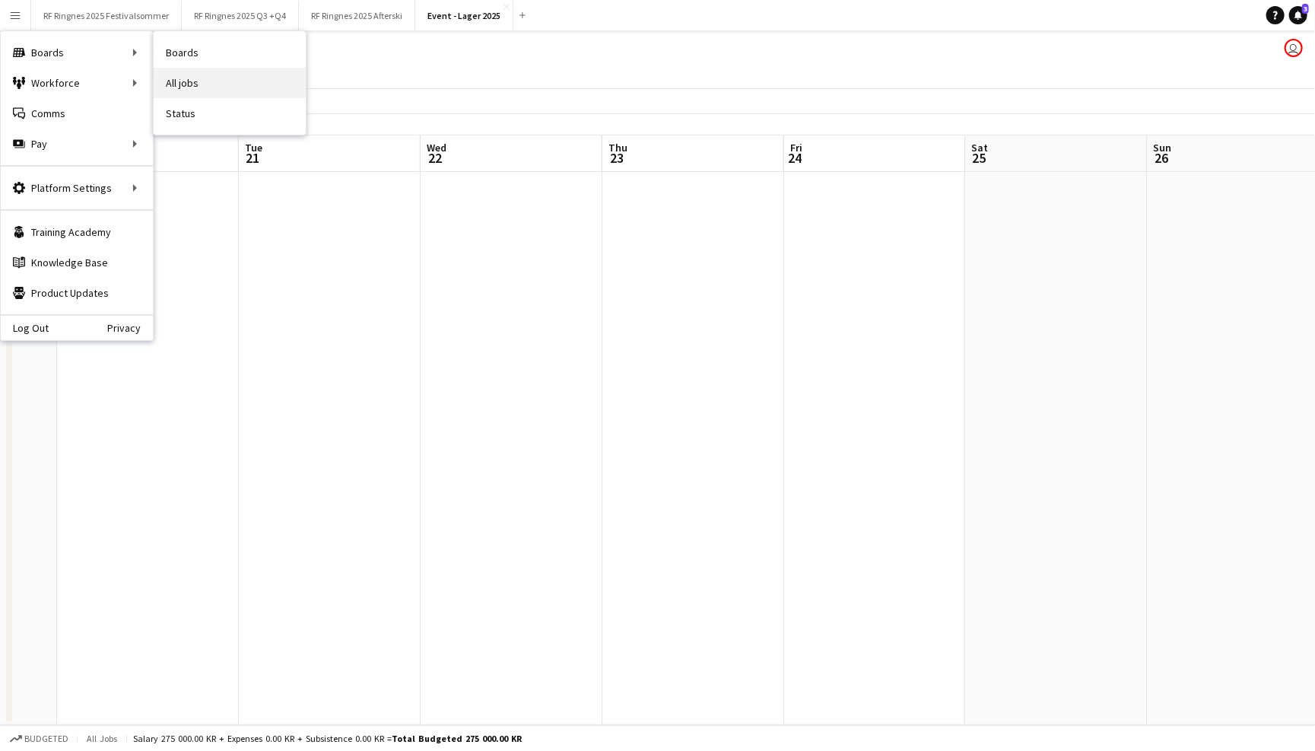
click at [178, 79] on link "All jobs" at bounding box center [230, 83] width 152 height 30
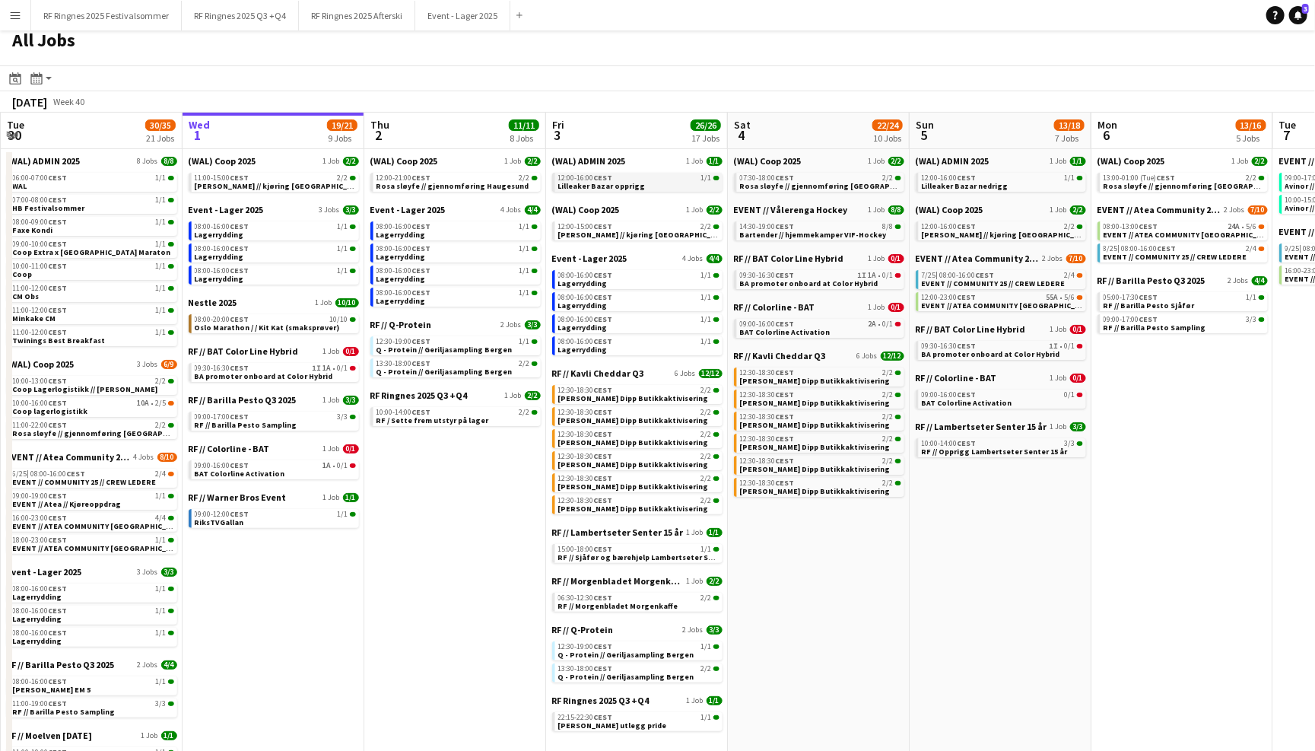
scroll to position [18, 0]
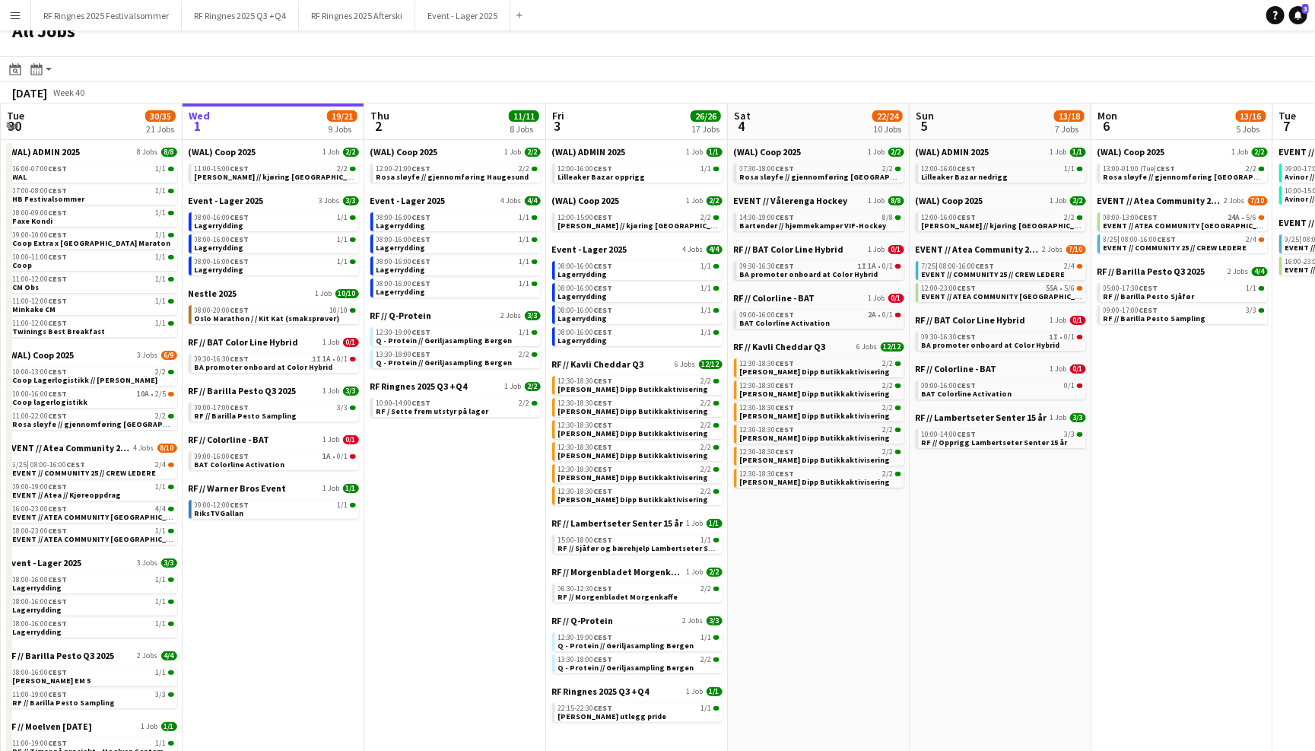
click at [774, 59] on app-toolbar "Date picker OCT 2025 OCT 2025 Monday M Tuesday T Wednesday W Thursday T Friday …" at bounding box center [657, 69] width 1315 height 26
click at [857, 270] on span "BA promoter onboard at Color Hybrid" at bounding box center [809, 274] width 138 height 10
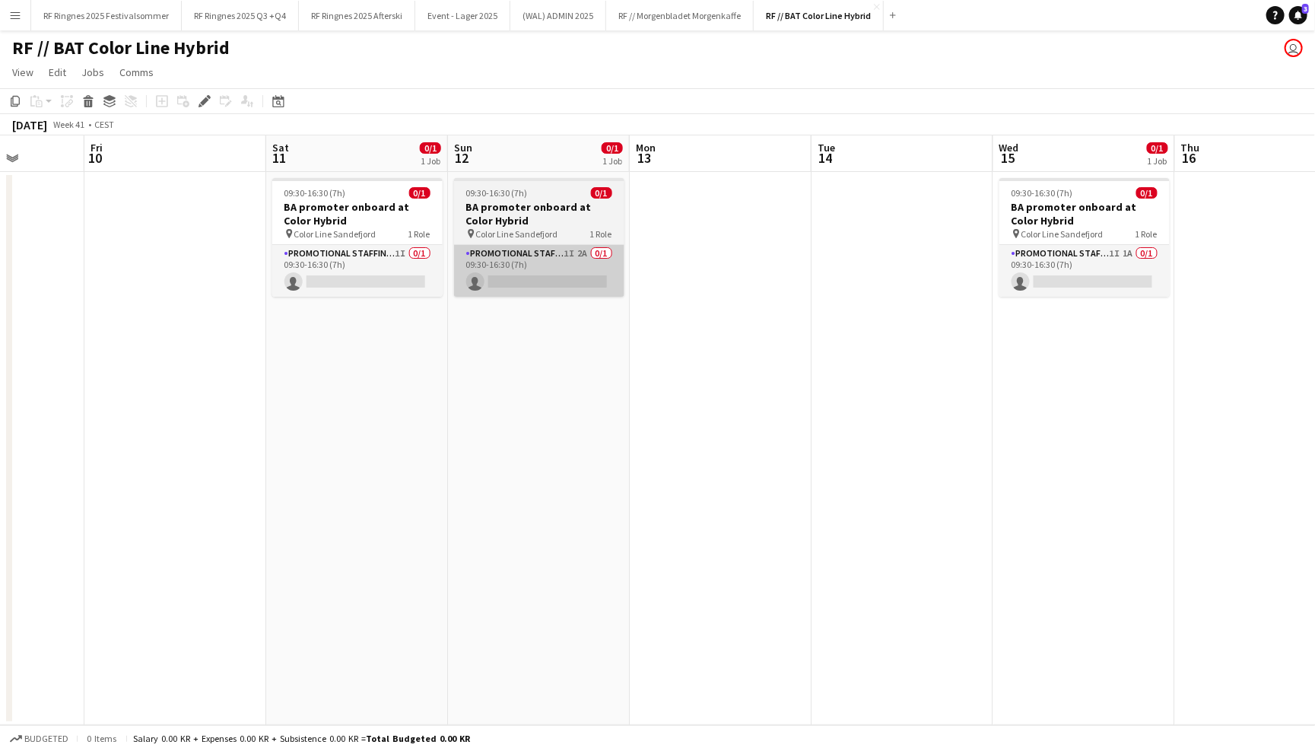
scroll to position [0, 644]
click at [525, 207] on h3 "BA promoter onboard at Color Hybrid" at bounding box center [538, 213] width 170 height 27
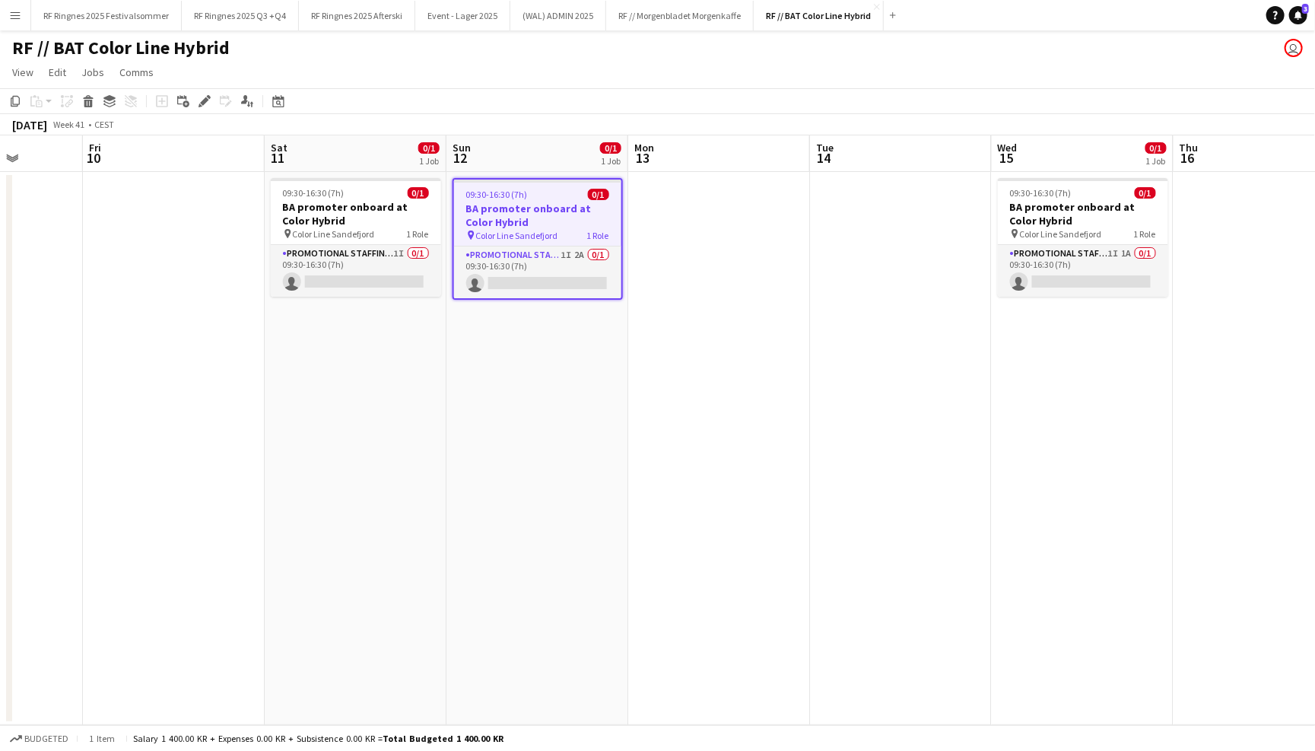
click at [208, 110] on app-toolbar "Copy Paste Paste Command V Paste with crew Command Shift V Paste linked Job Del…" at bounding box center [657, 101] width 1315 height 26
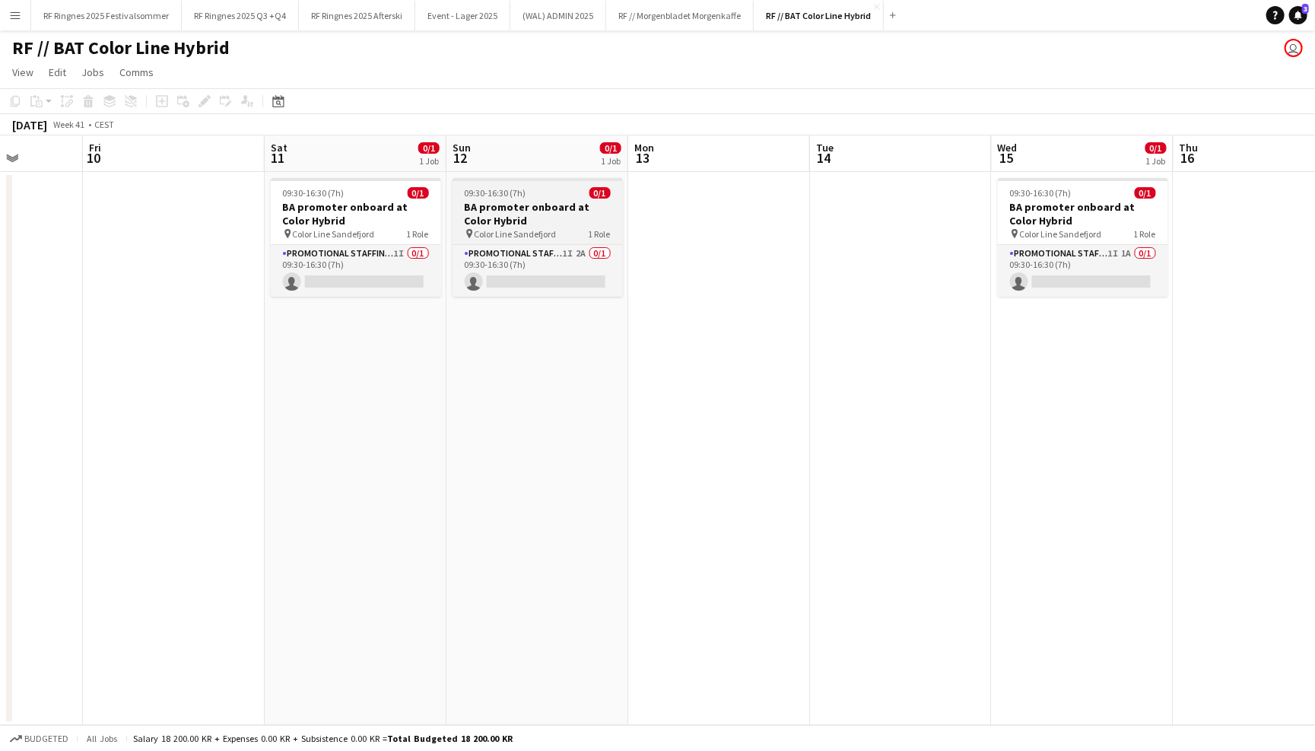
click at [547, 200] on h3 "BA promoter onboard at Color Hybrid" at bounding box center [538, 213] width 170 height 27
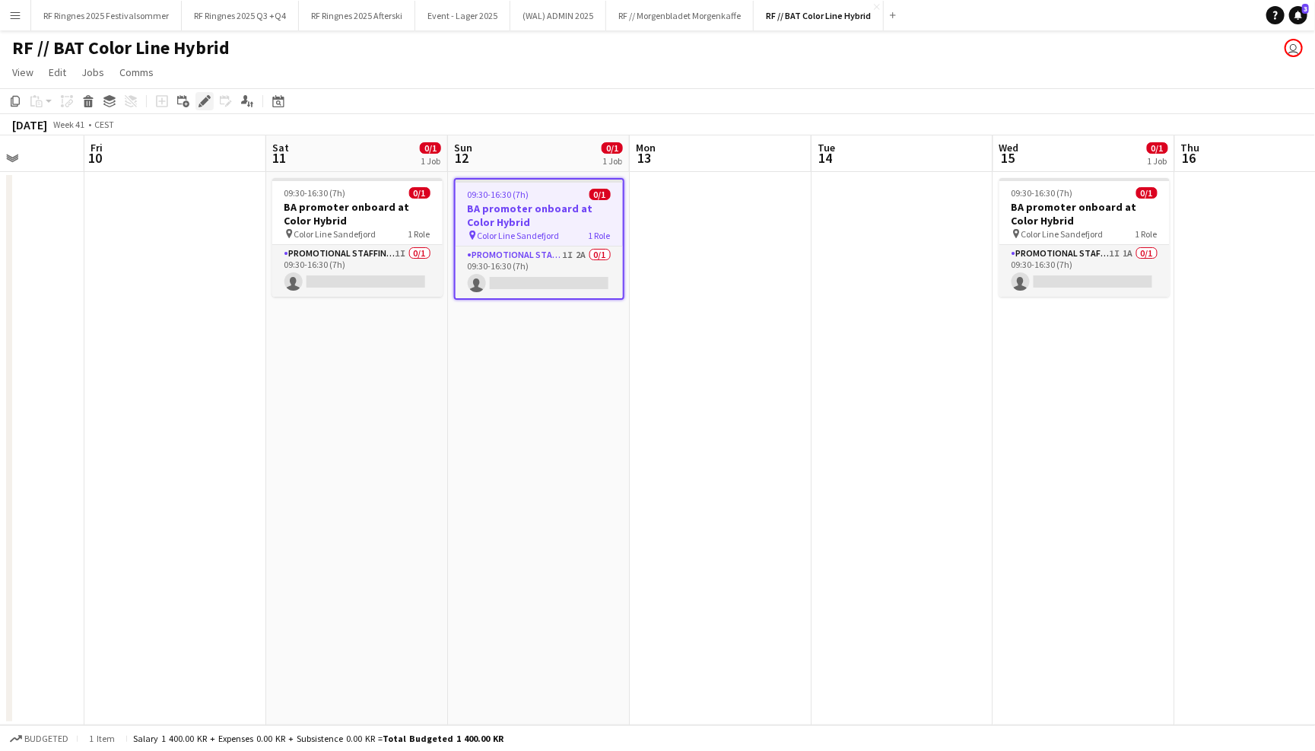
click at [204, 99] on icon at bounding box center [204, 101] width 8 height 8
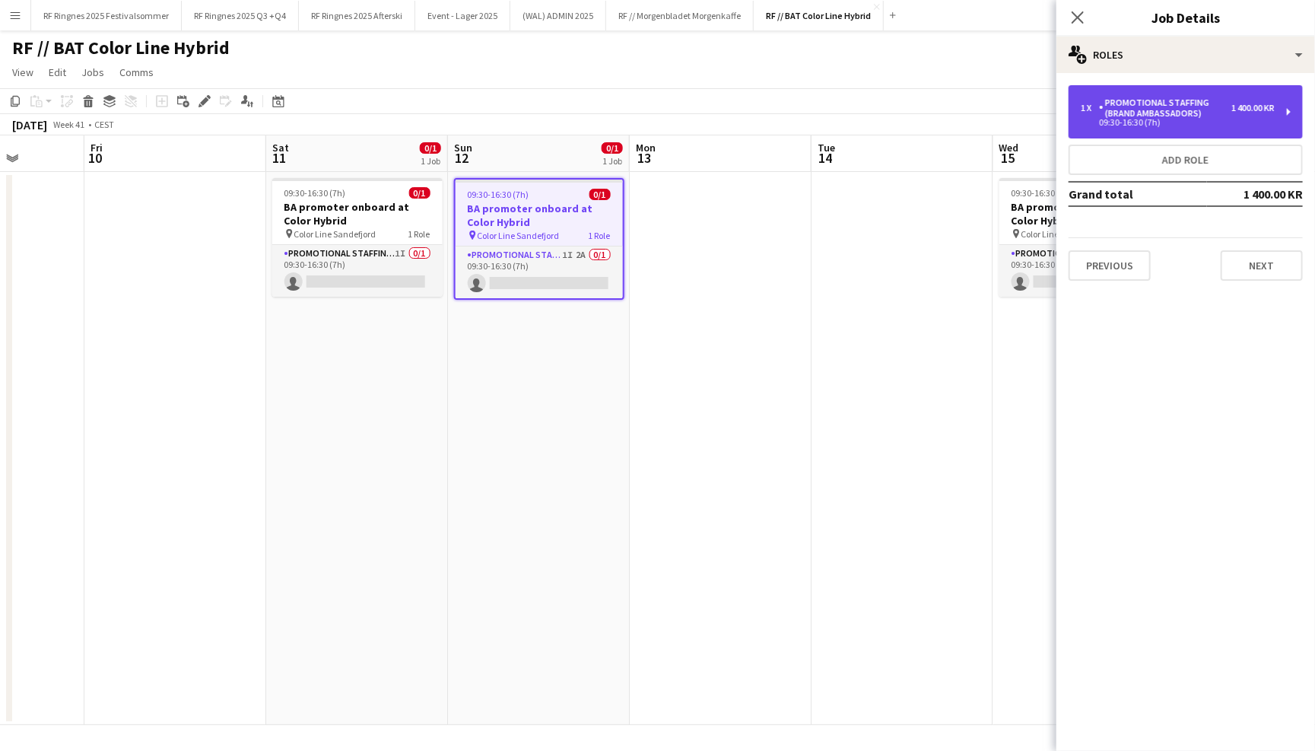
click at [1114, 120] on div "09:30-16:30 (7h)" at bounding box center [1178, 123] width 194 height 8
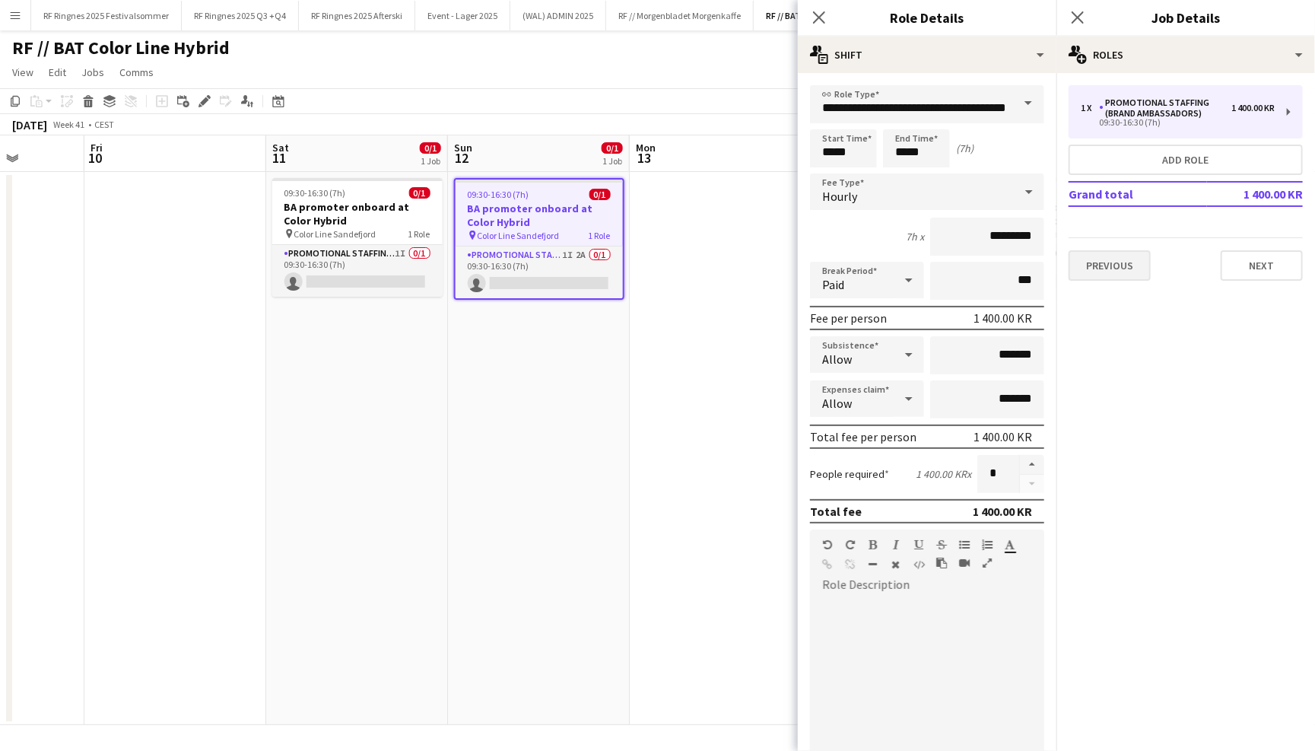
click at [1102, 270] on button "Previous" at bounding box center [1110, 265] width 82 height 30
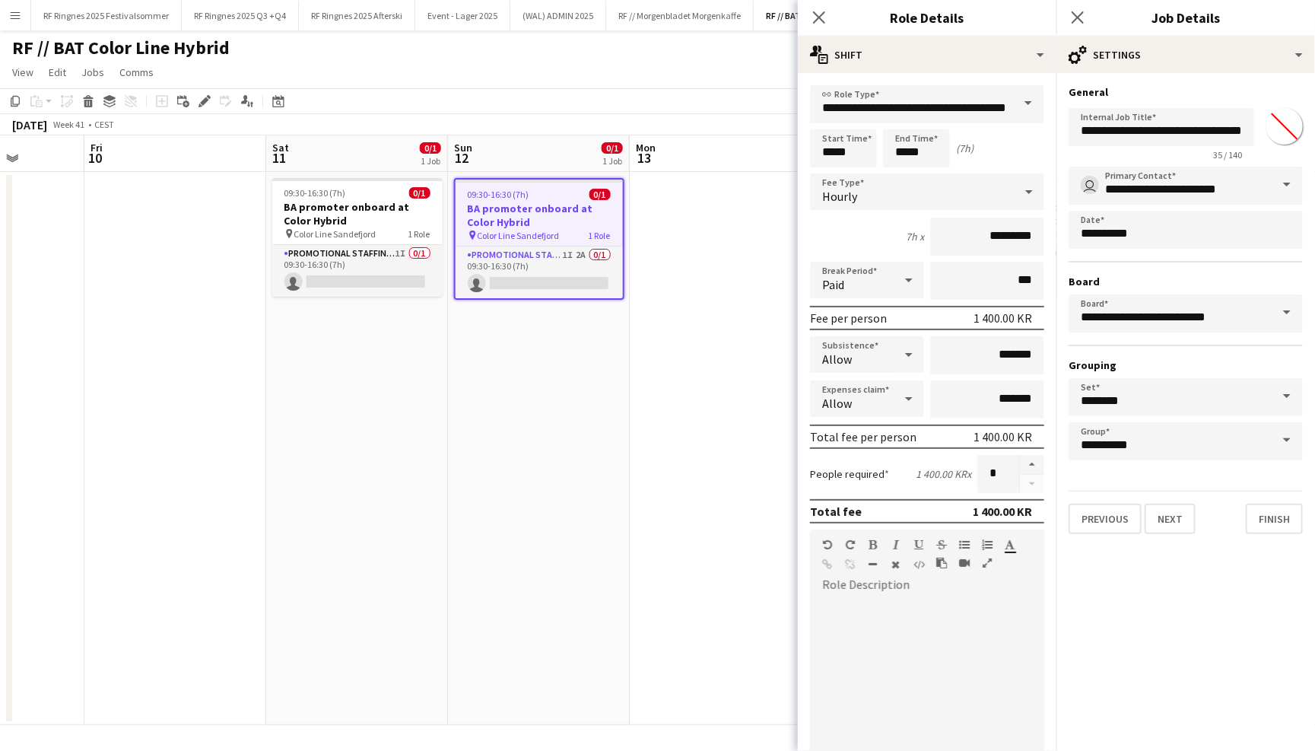
click at [739, 74] on app-page-menu "View Day view expanded Day view collapsed Month view Date picker Jump to [DATE]…" at bounding box center [657, 73] width 1315 height 29
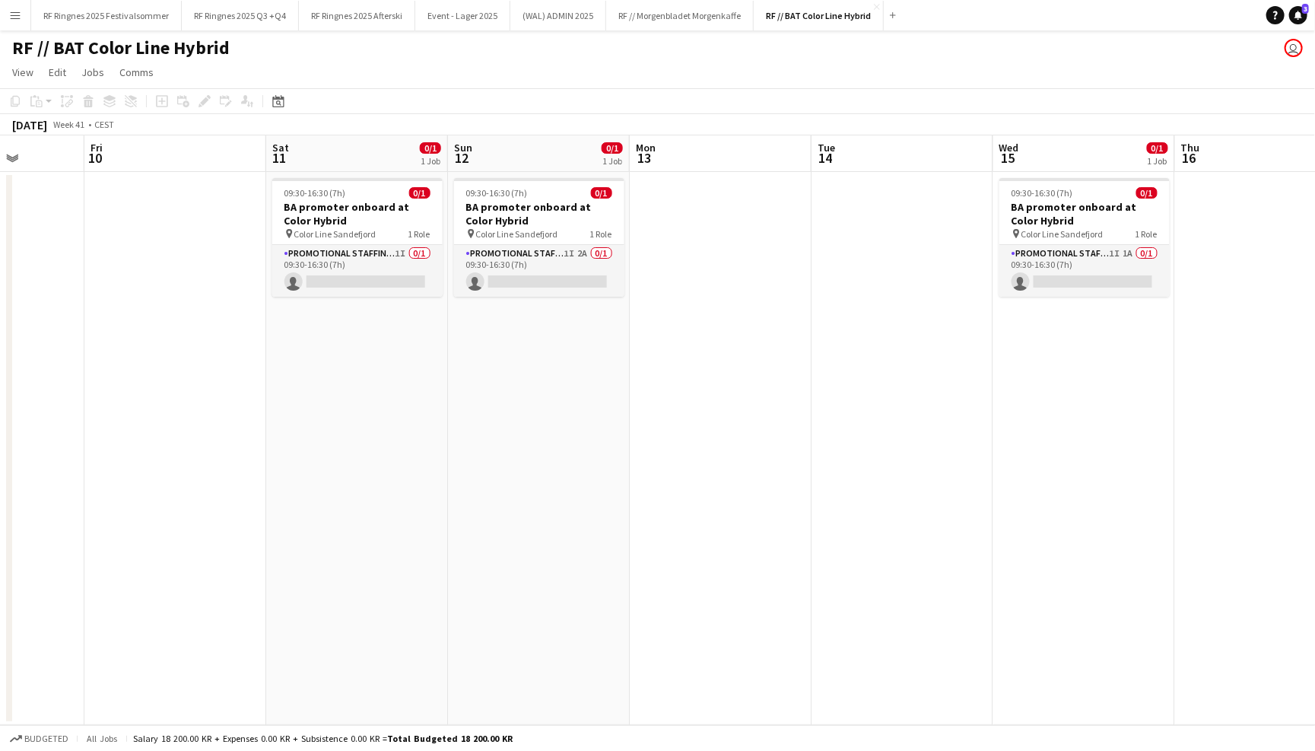
click at [778, 72] on app-page-menu "View Day view expanded Day view collapsed Month view Date picker Jump to [DATE]…" at bounding box center [657, 73] width 1315 height 29
click at [874, 4] on app-icon "Close" at bounding box center [877, 7] width 6 height 6
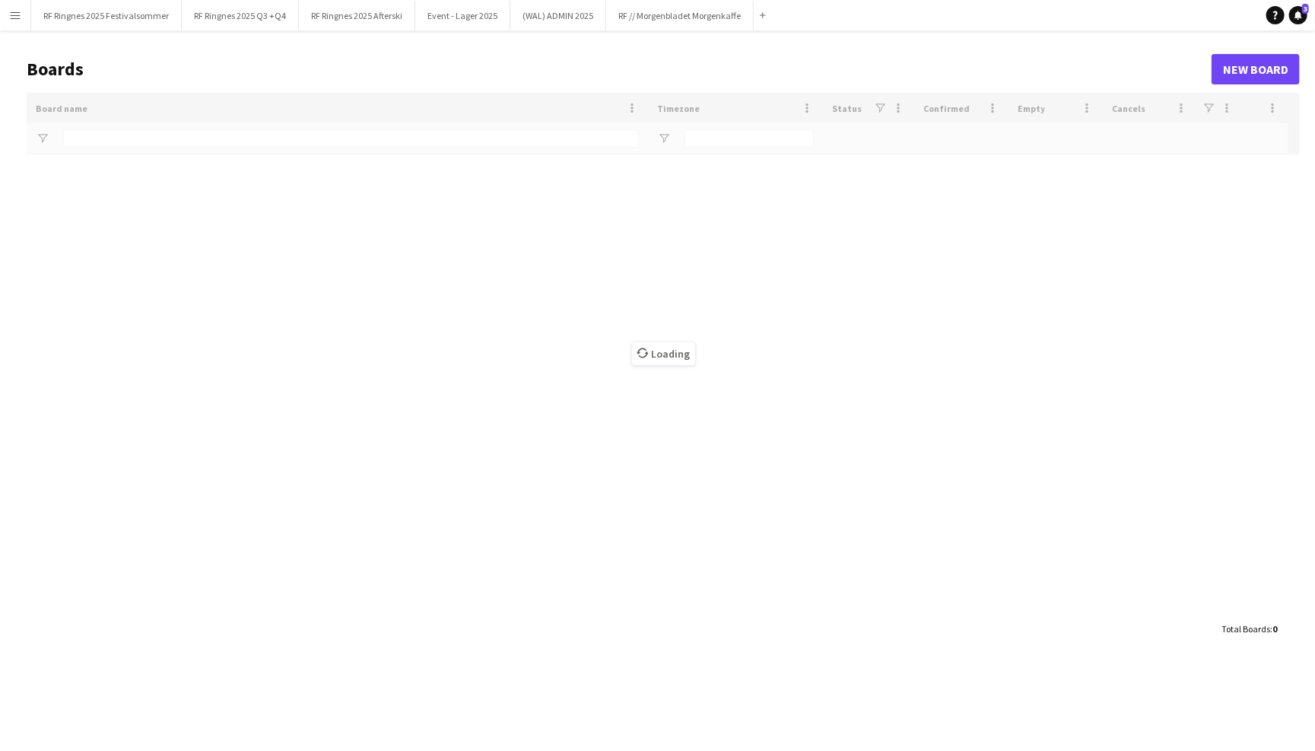
type input "*****"
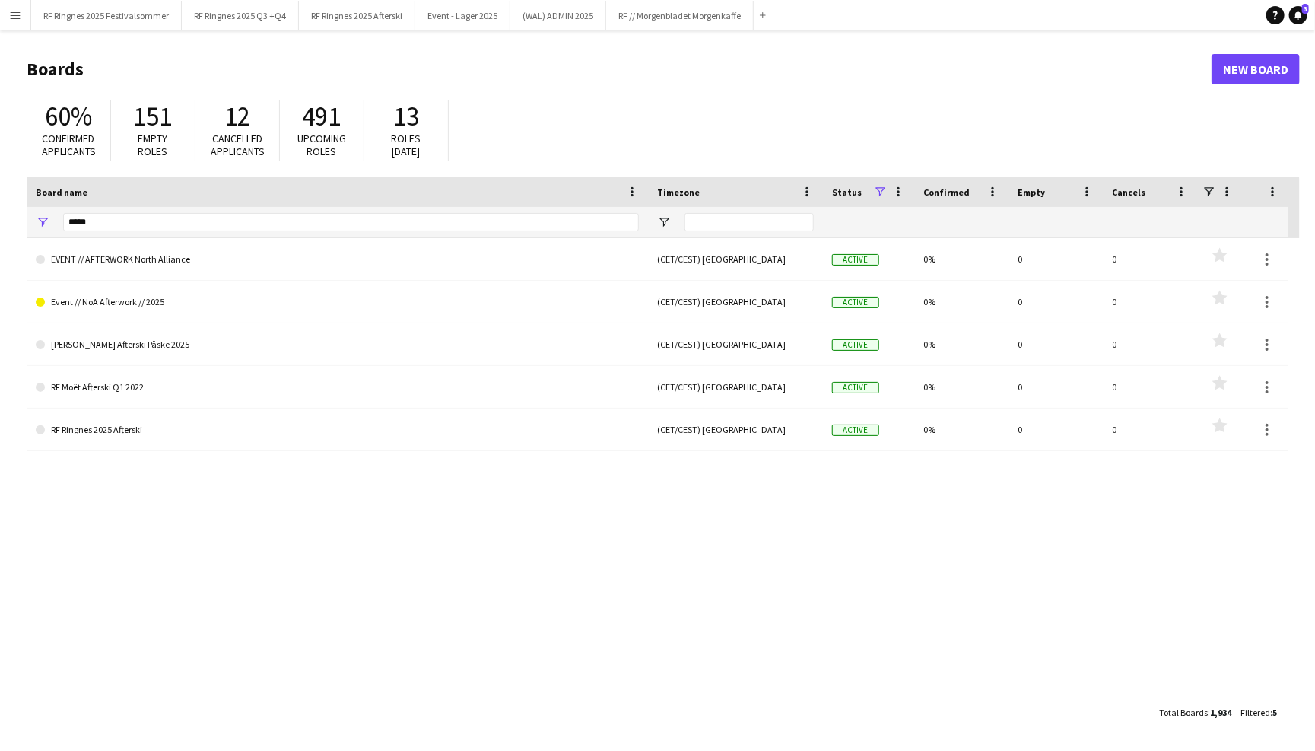
click at [26, 12] on button "Menu" at bounding box center [15, 15] width 30 height 30
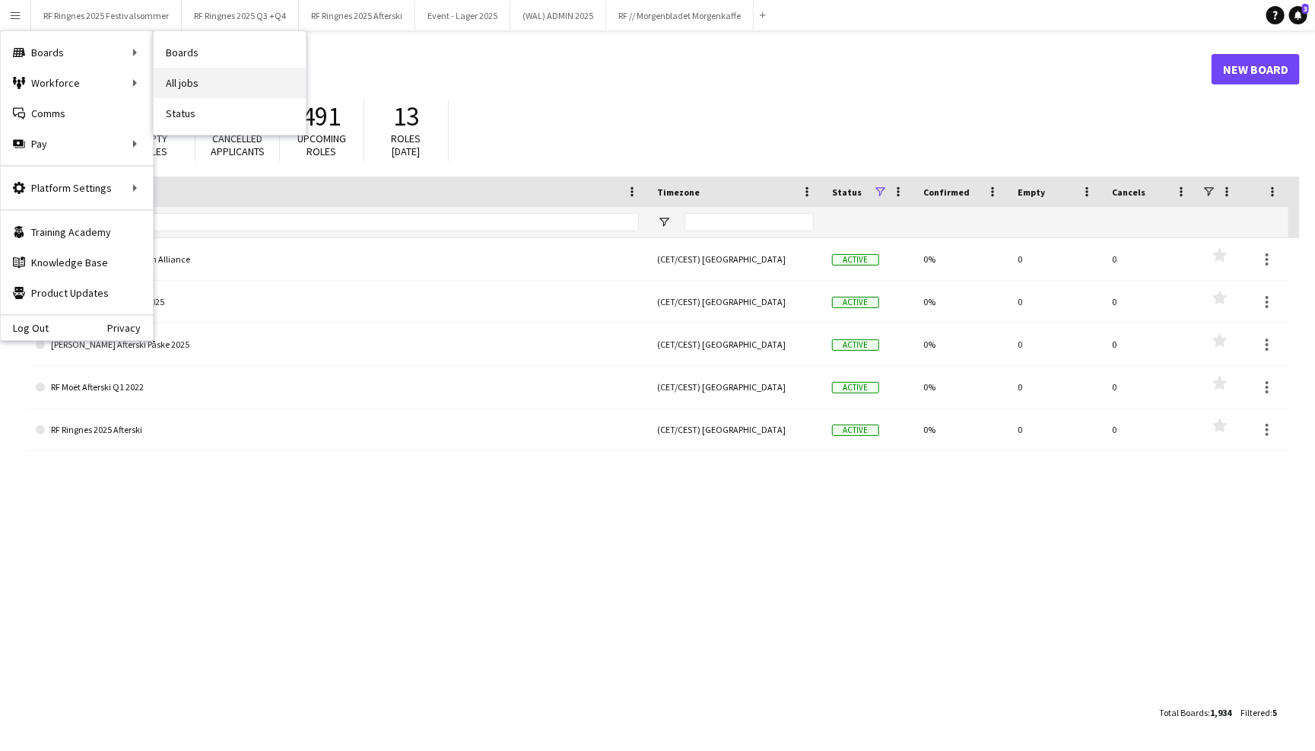
click at [176, 83] on link "All jobs" at bounding box center [230, 83] width 152 height 30
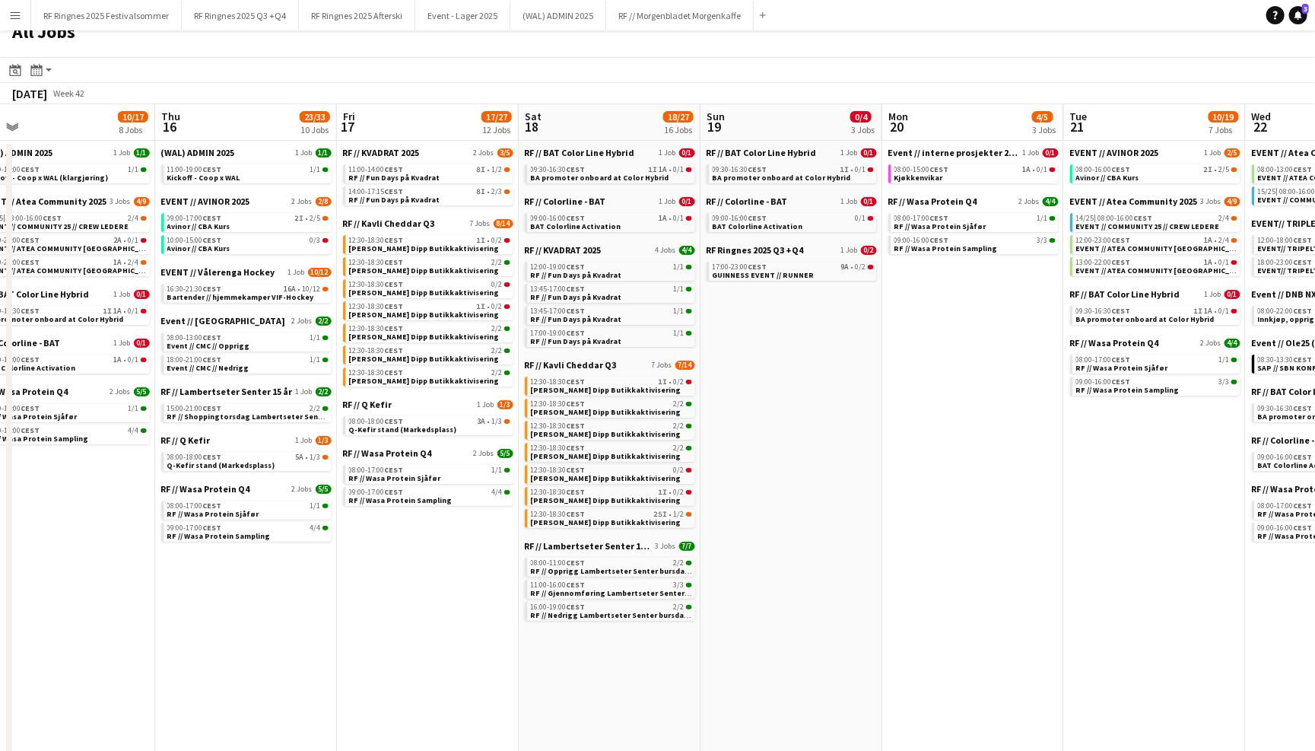
scroll to position [0, 575]
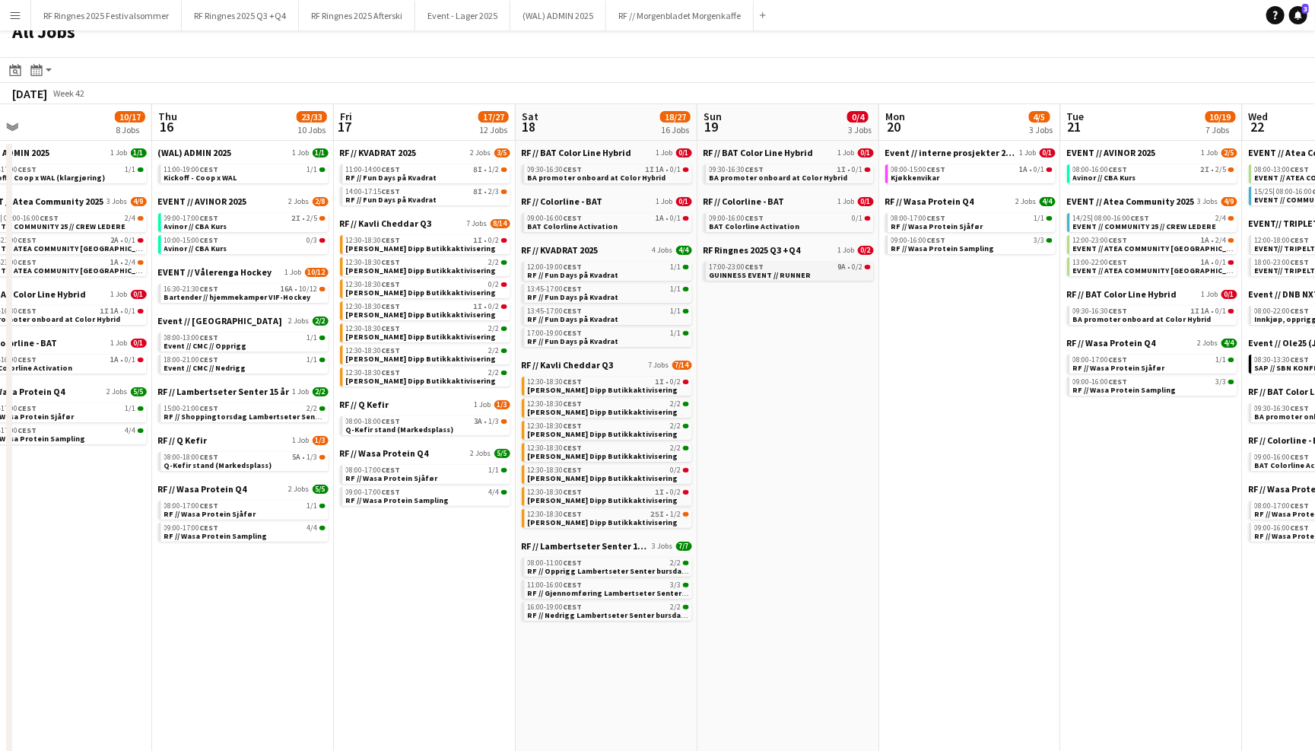
click at [819, 266] on link "17:00-23:00 CEST 9A • 0/2 GUINNESS EVENT // RUNNER" at bounding box center [790, 270] width 161 height 17
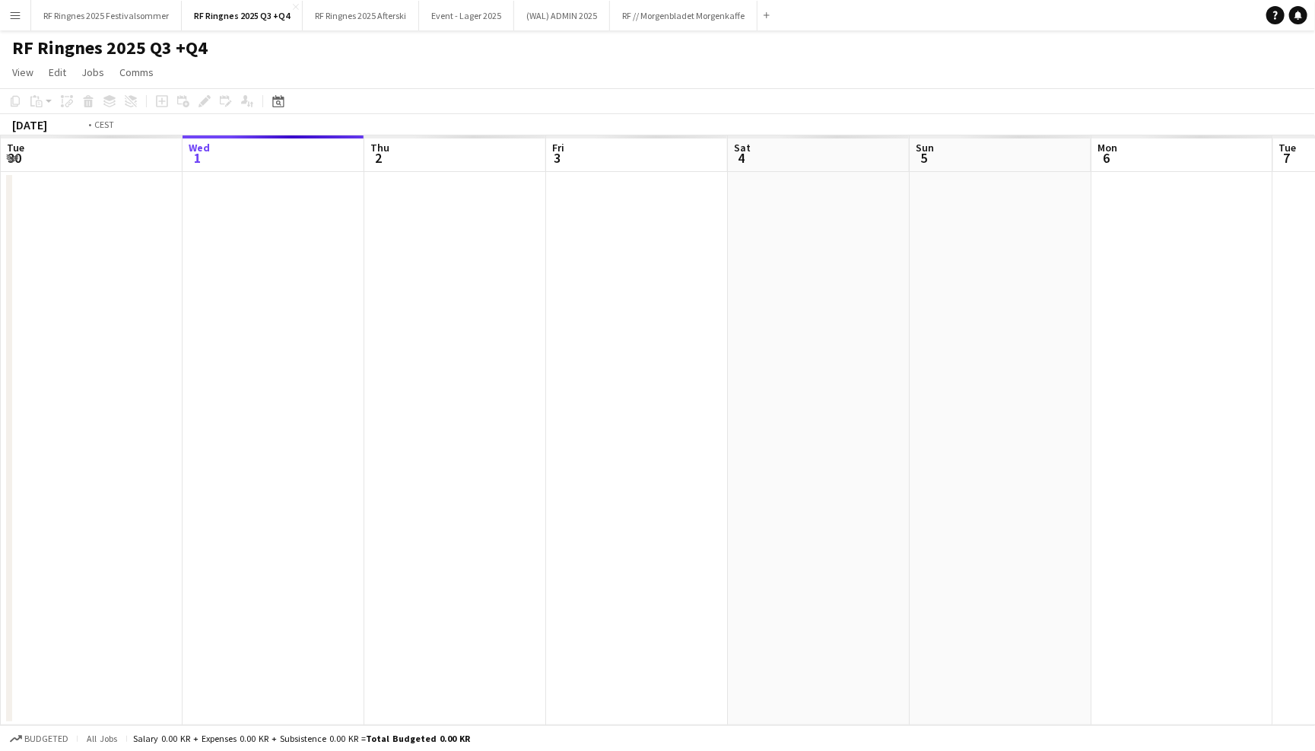
scroll to position [0, 521]
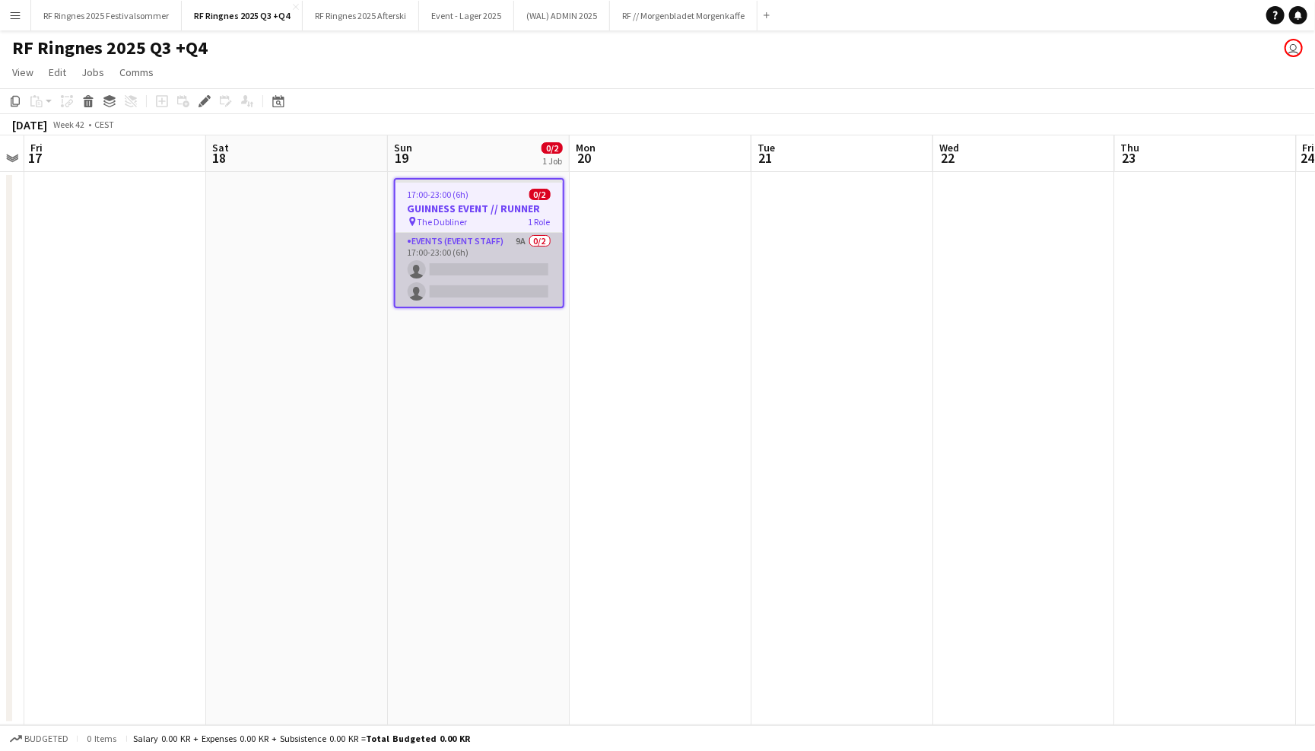
click at [519, 273] on app-card-role "Events (Event Staff) 9A 0/2 17:00-23:00 (6h) single-neutral-actions single-neut…" at bounding box center [479, 270] width 167 height 74
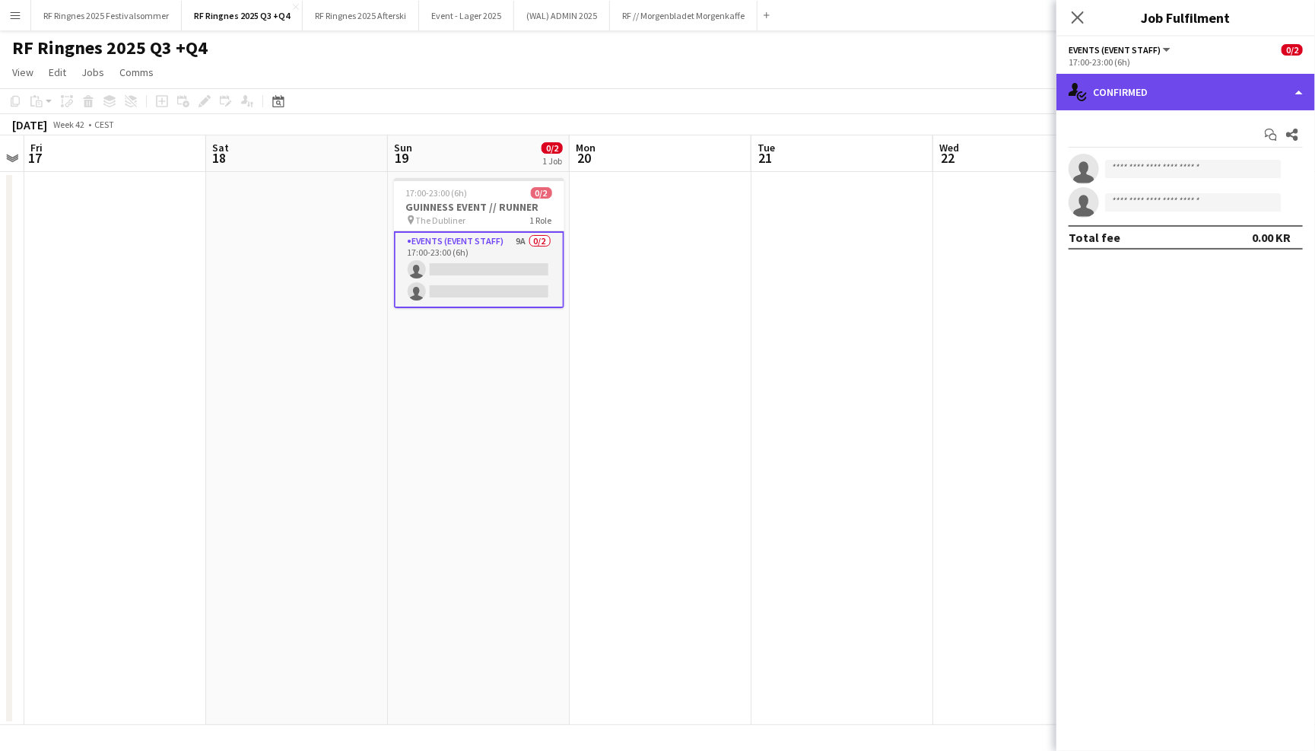
click at [1129, 104] on div "single-neutral-actions-check-2 Confirmed" at bounding box center [1186, 92] width 259 height 37
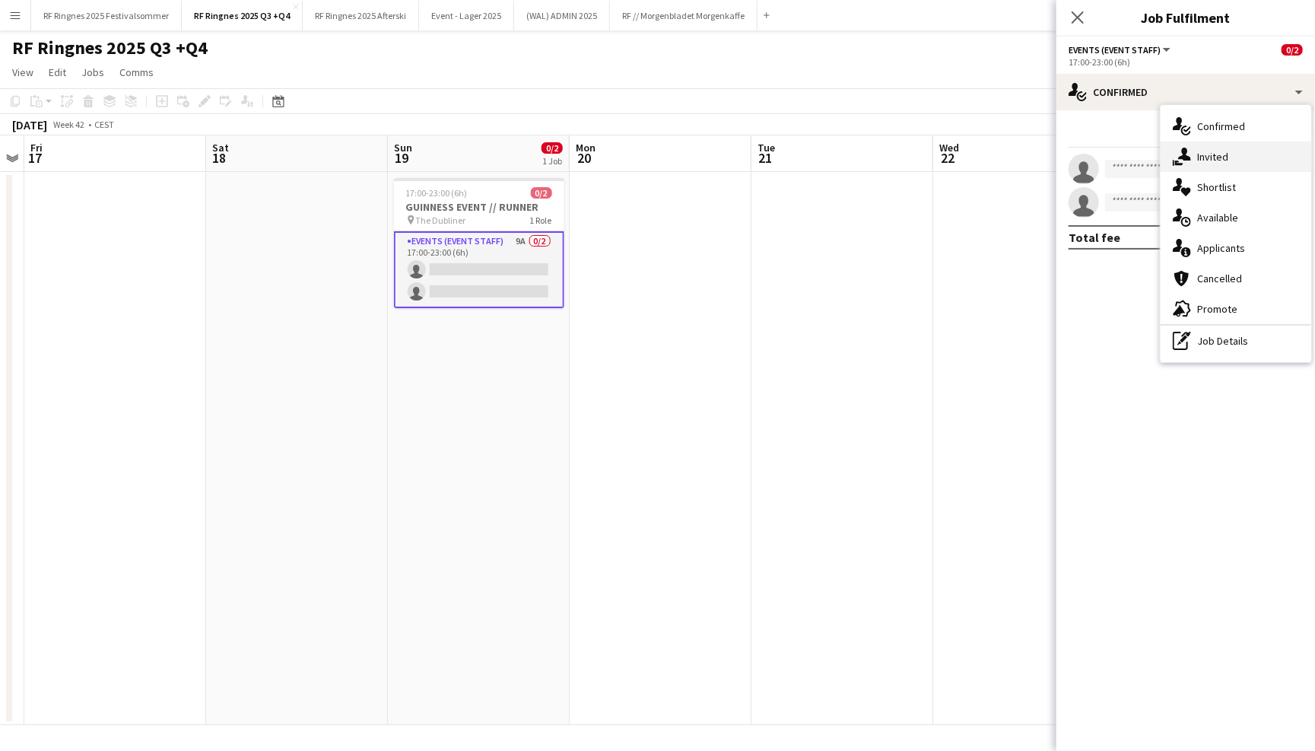
click at [1211, 167] on div "single-neutral-actions-share-1 Invited" at bounding box center [1236, 157] width 151 height 30
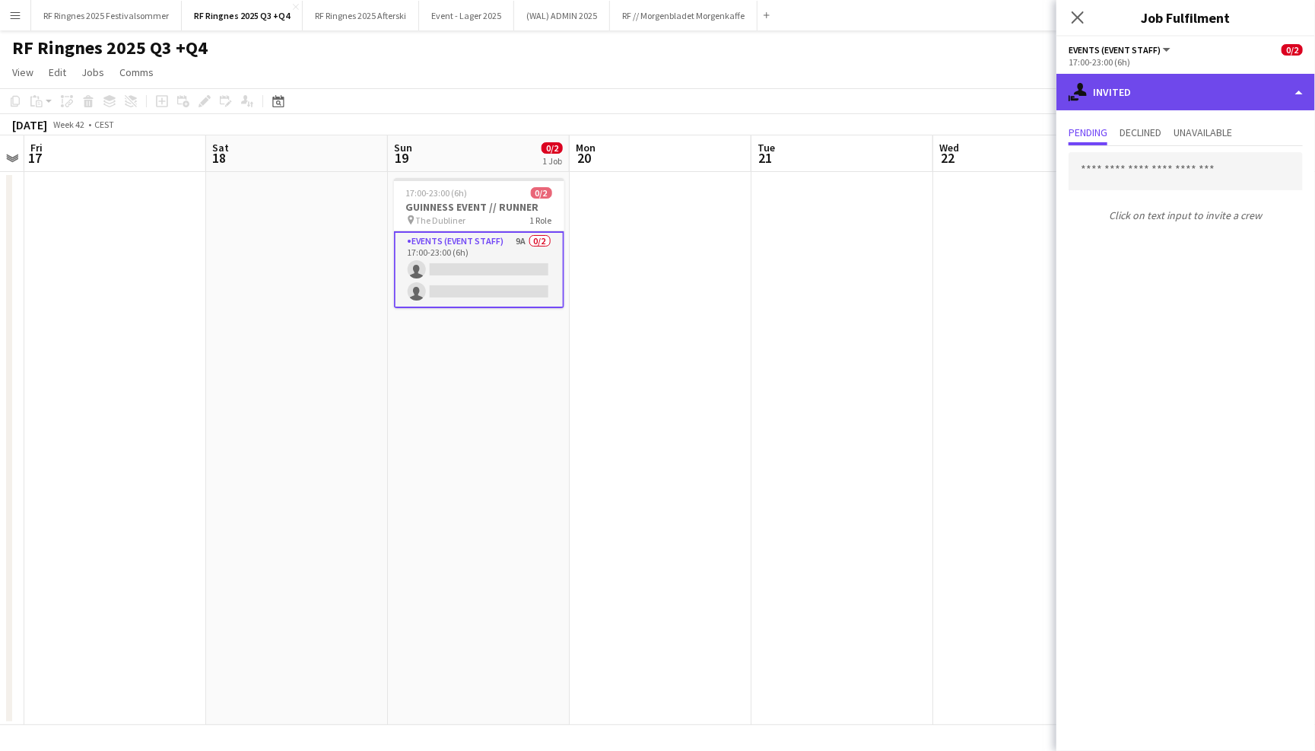
click at [1162, 97] on div "single-neutral-actions-share-1 Invited" at bounding box center [1186, 92] width 259 height 37
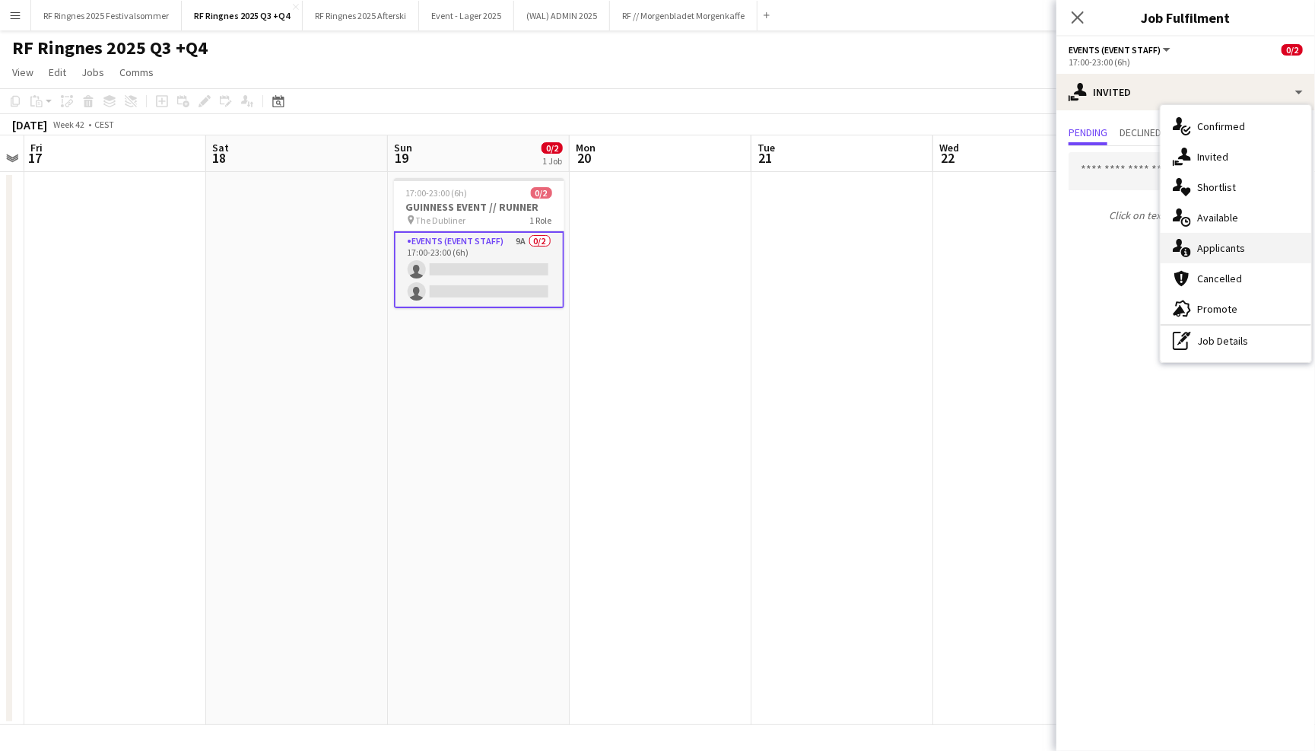
click at [1193, 252] on div "single-neutral-actions-information Applicants" at bounding box center [1236, 248] width 151 height 30
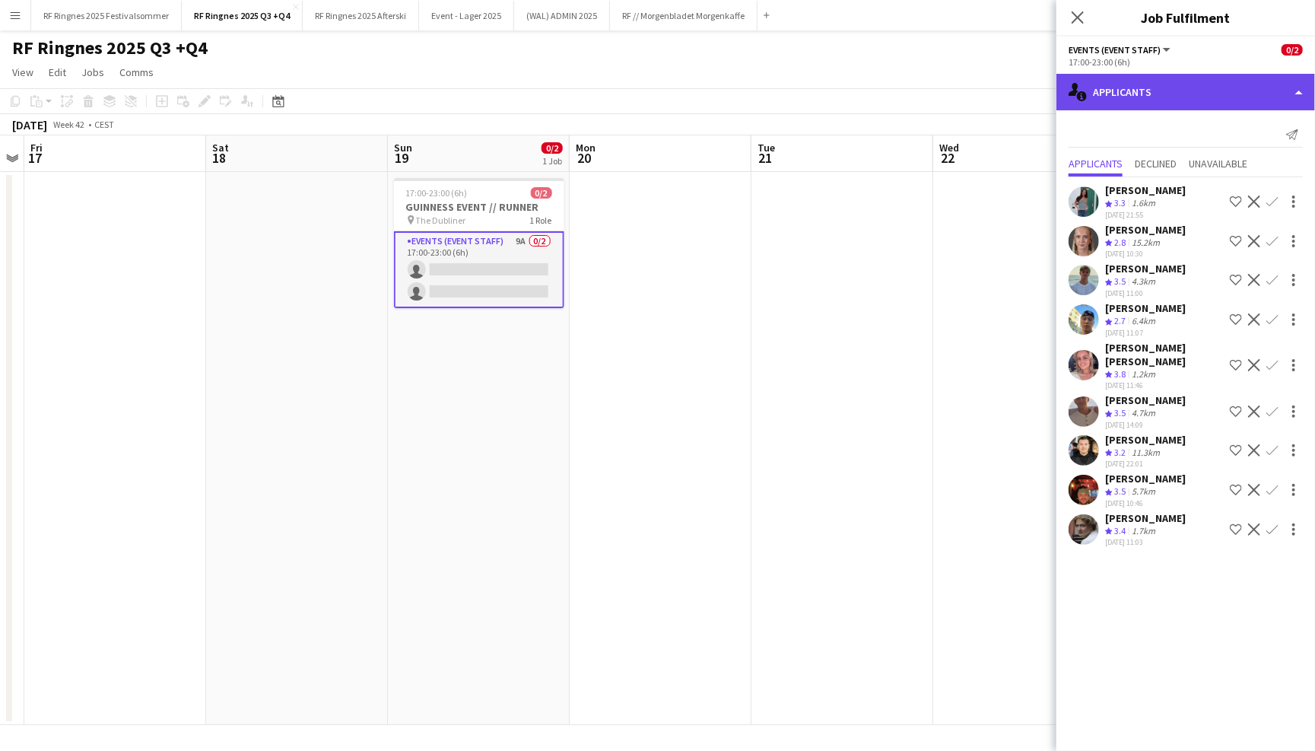
click at [1134, 80] on div "single-neutral-actions-information Applicants" at bounding box center [1186, 92] width 259 height 37
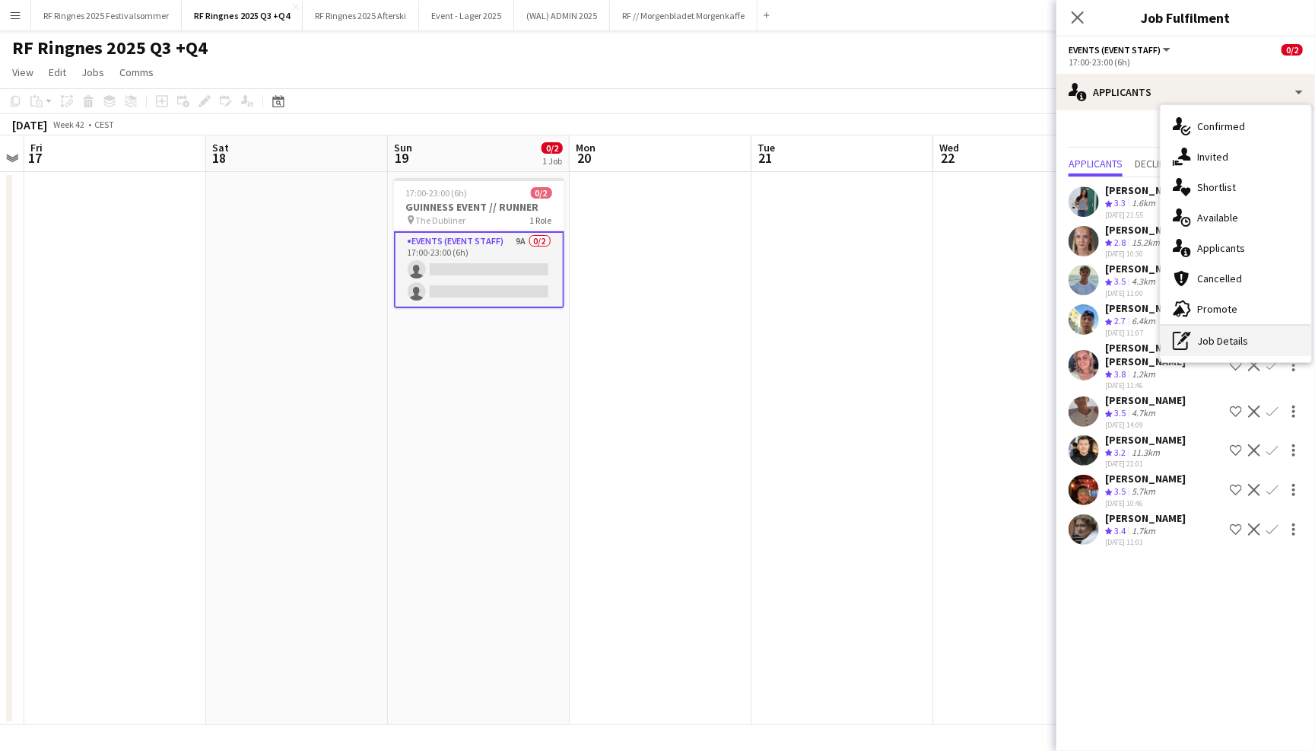
click at [1210, 338] on div "pen-write Job Details" at bounding box center [1236, 341] width 151 height 30
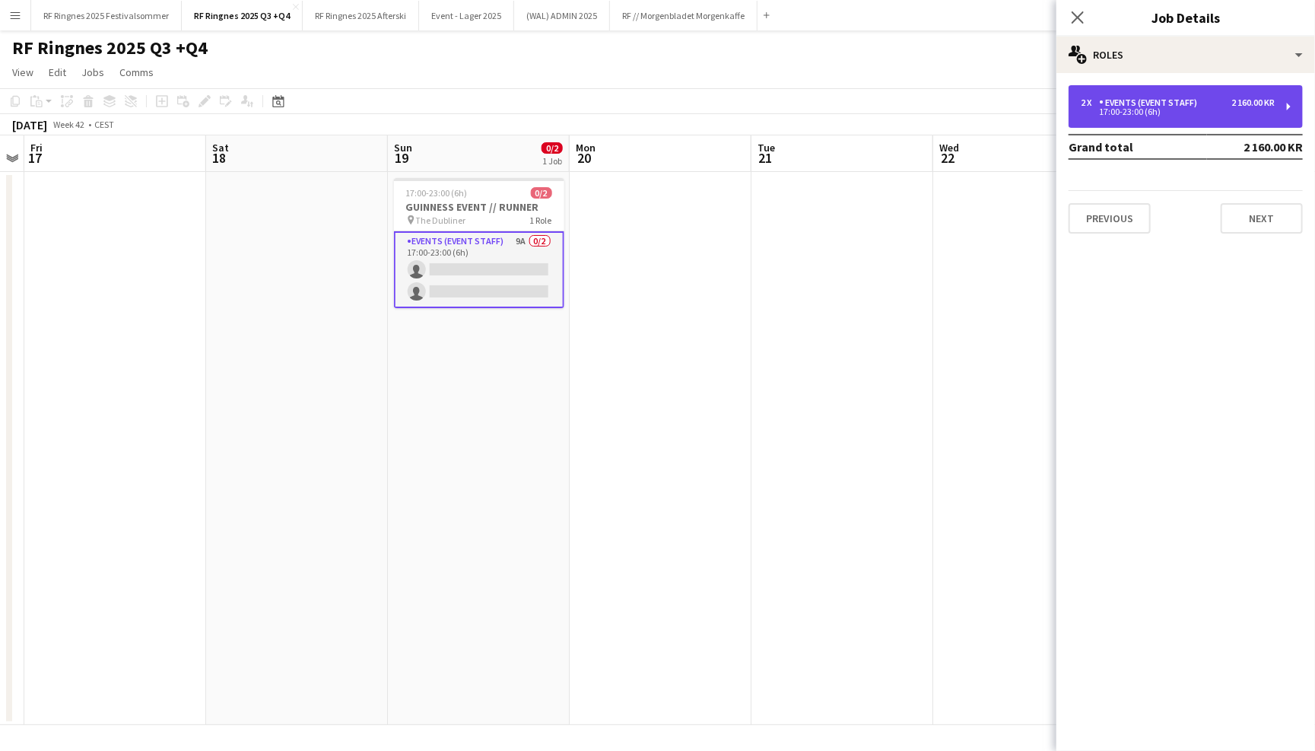
click at [1143, 121] on div "2 x Events (Event Staff) 2 160.00 KR 17:00-23:00 (6h)" at bounding box center [1186, 106] width 234 height 43
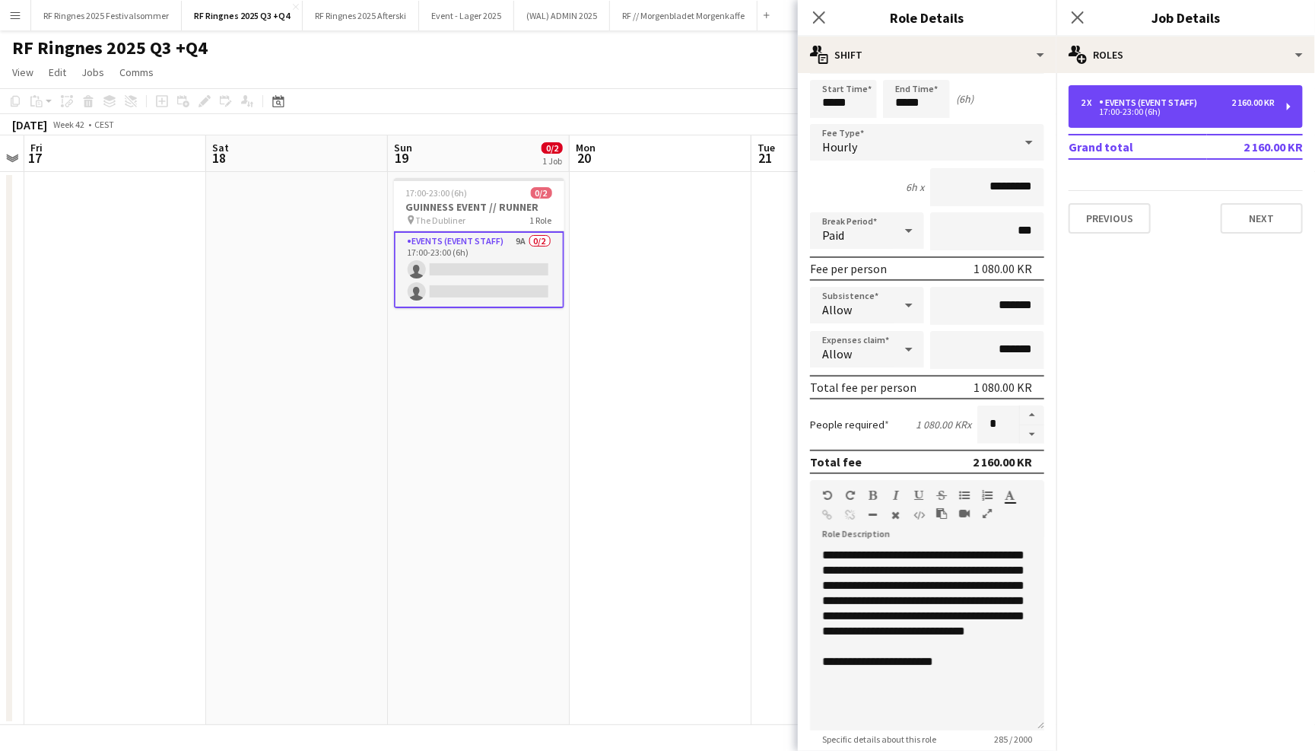
scroll to position [52, 0]
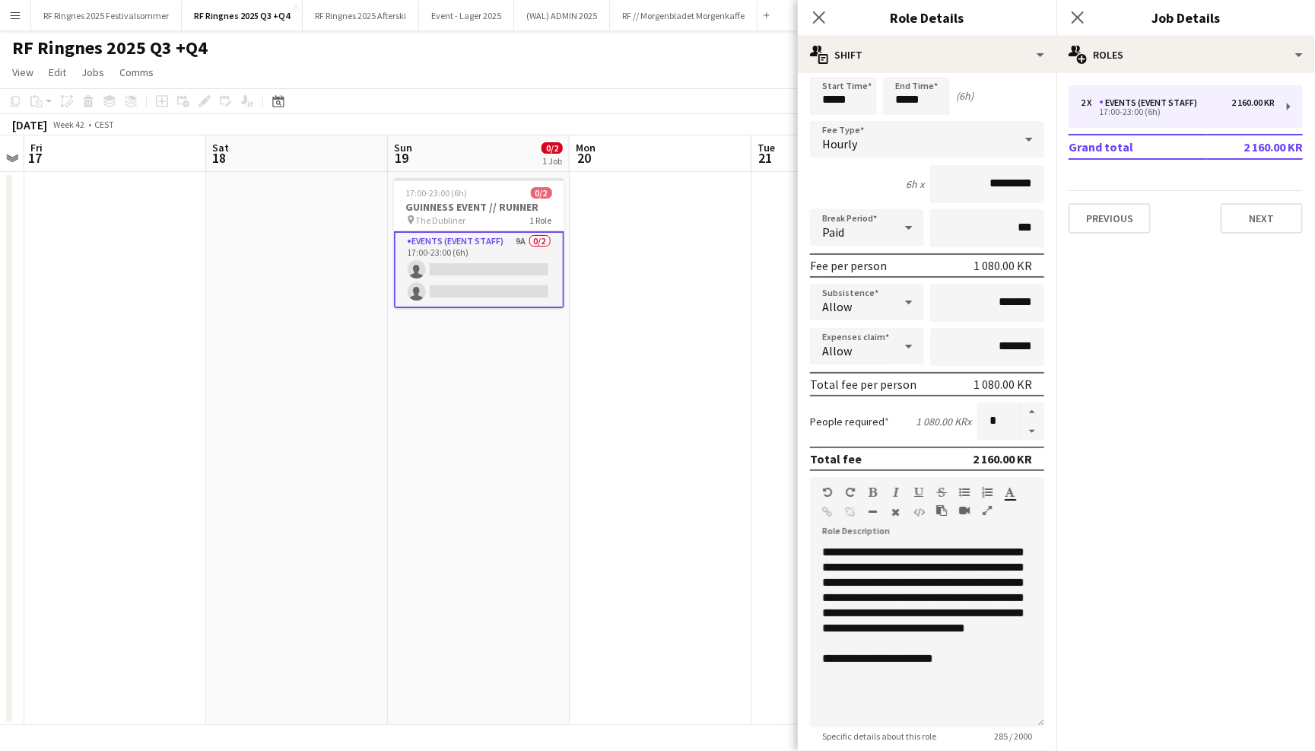
click at [717, 404] on app-date-cell at bounding box center [661, 448] width 182 height 553
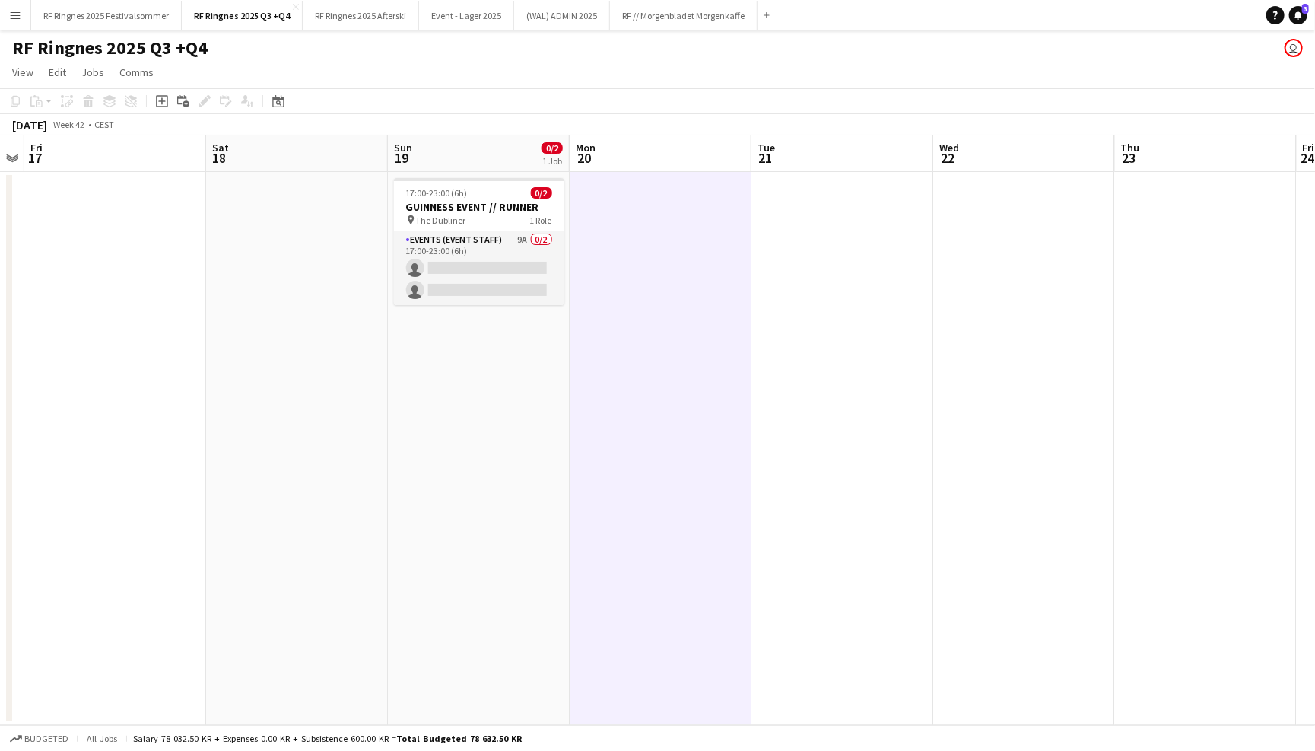
click at [780, 78] on app-page-menu "View Day view expanded Day view collapsed Month view Date picker Jump to [DATE]…" at bounding box center [657, 73] width 1315 height 29
